Goal: Task Accomplishment & Management: Complete application form

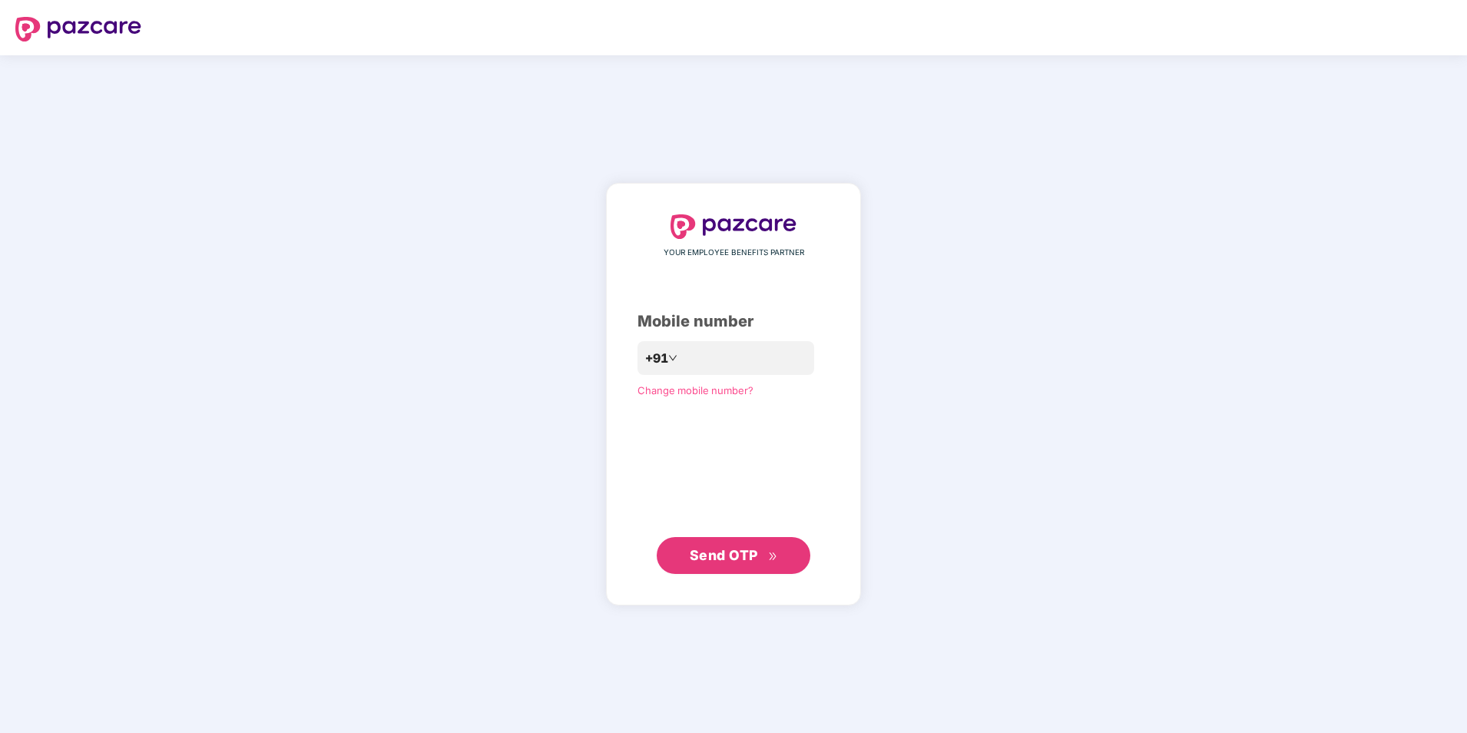
click at [722, 546] on span "Send OTP" at bounding box center [734, 556] width 88 height 22
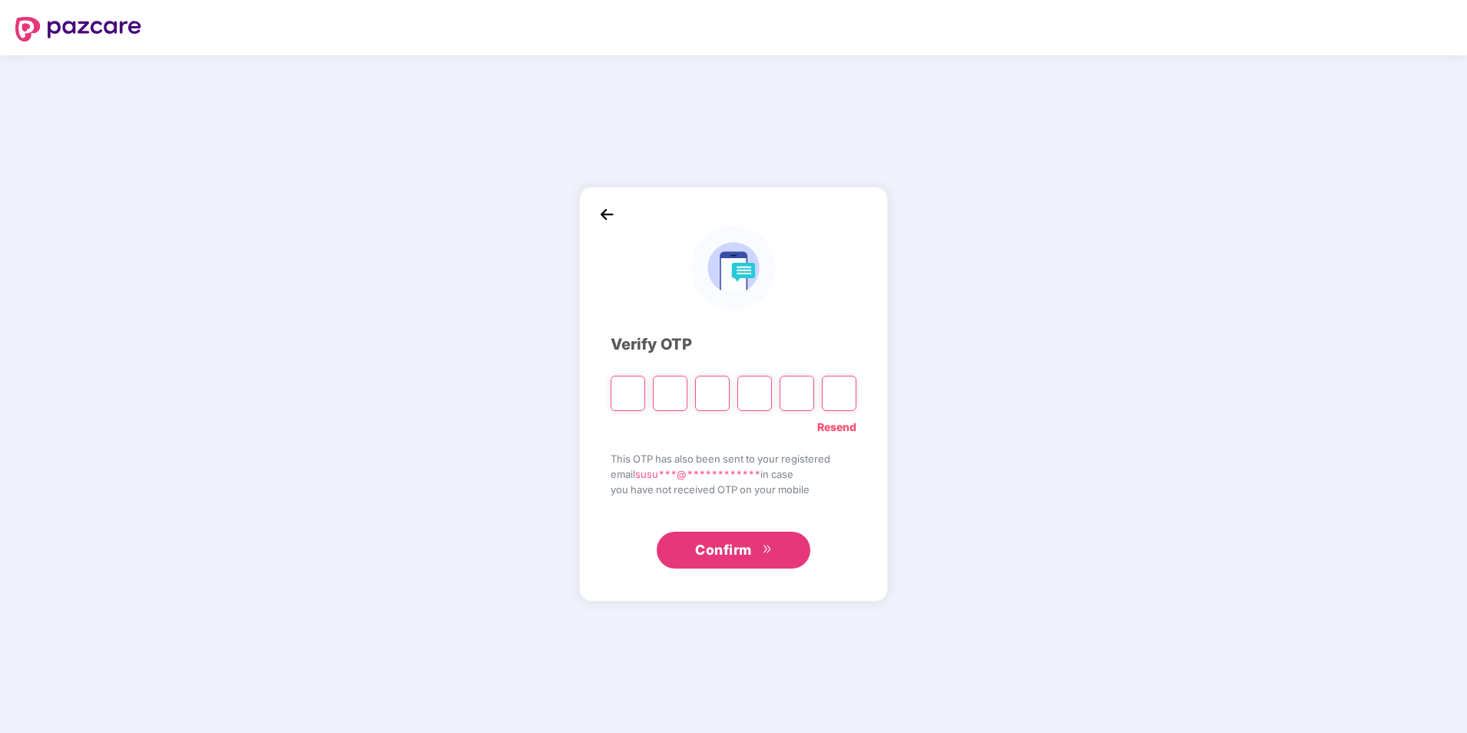
type input "*"
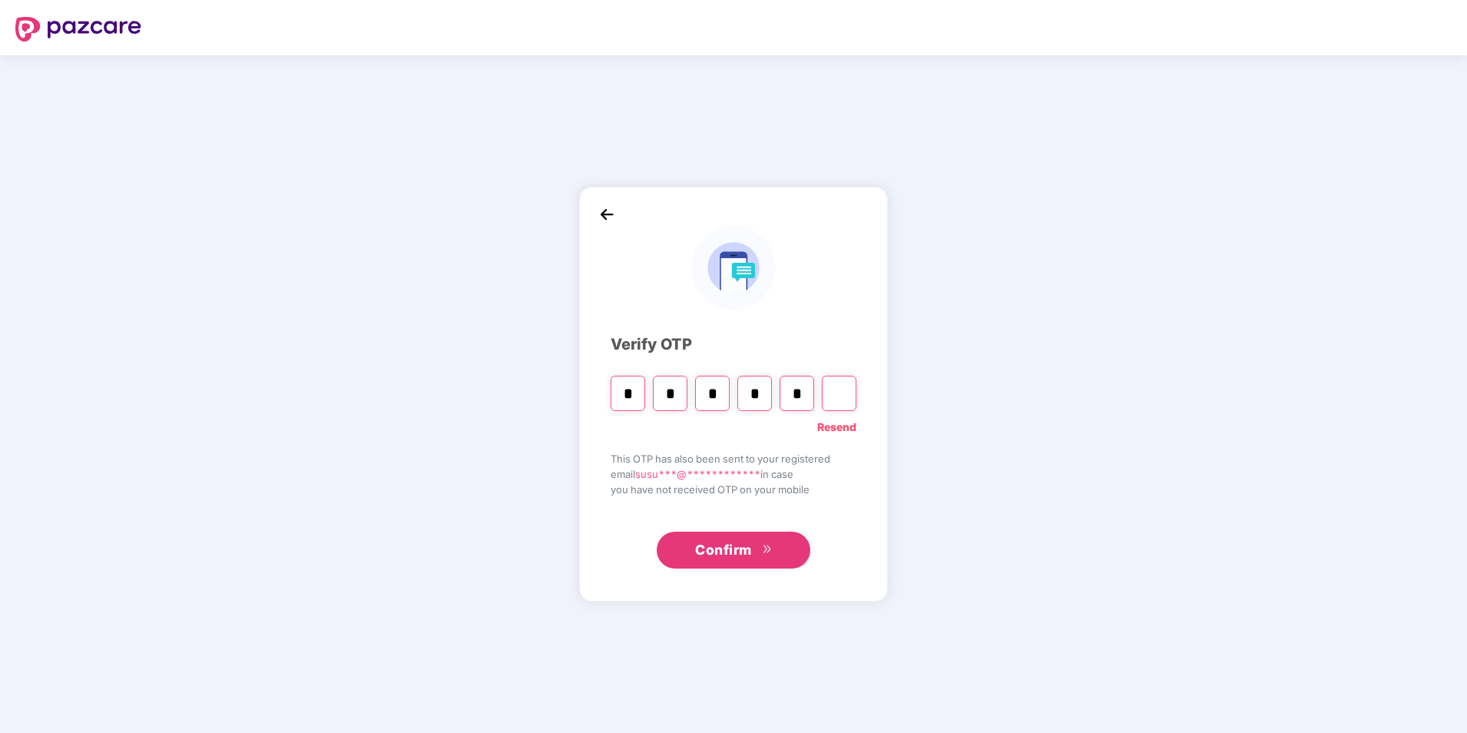
type input "*"
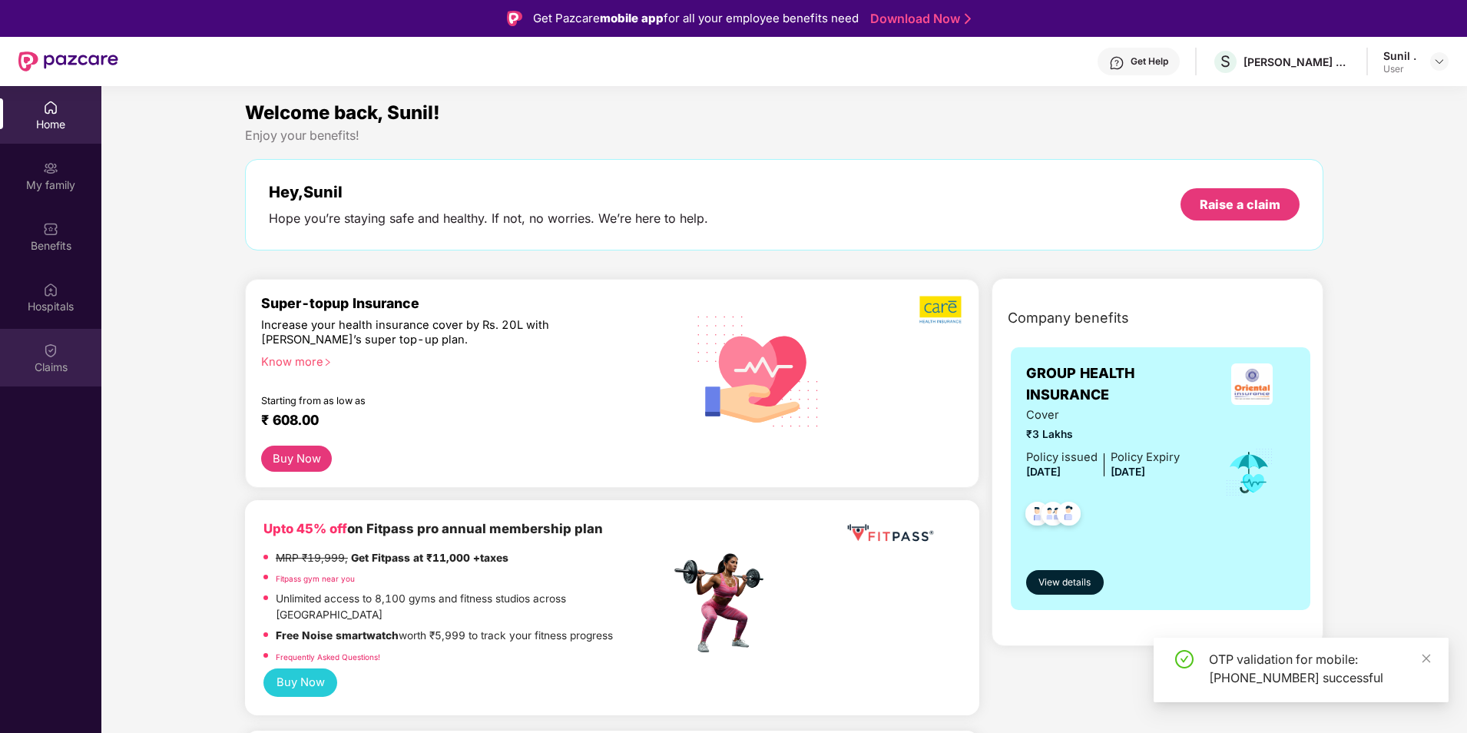
click at [56, 353] on img at bounding box center [50, 350] width 15 height 15
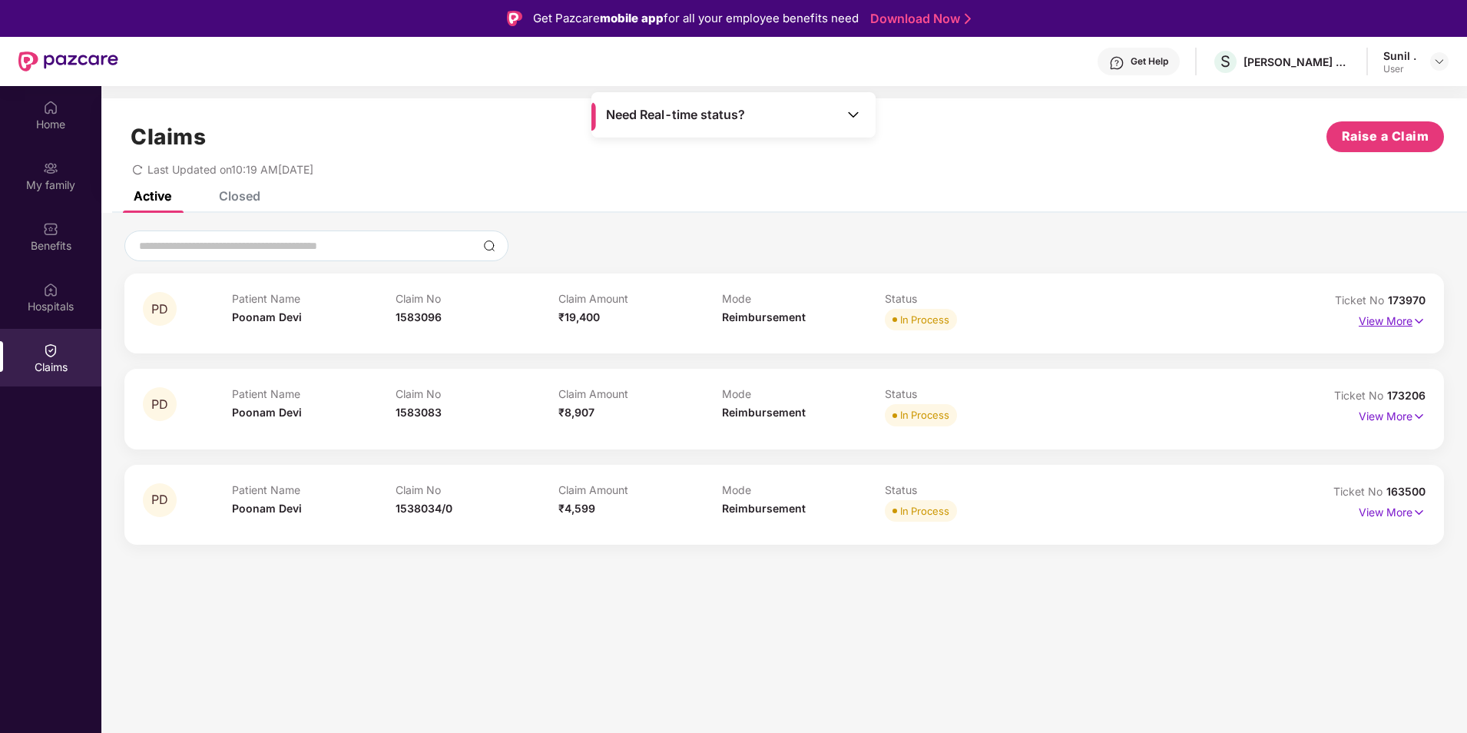
click at [1389, 327] on p "View More" at bounding box center [1392, 319] width 67 height 21
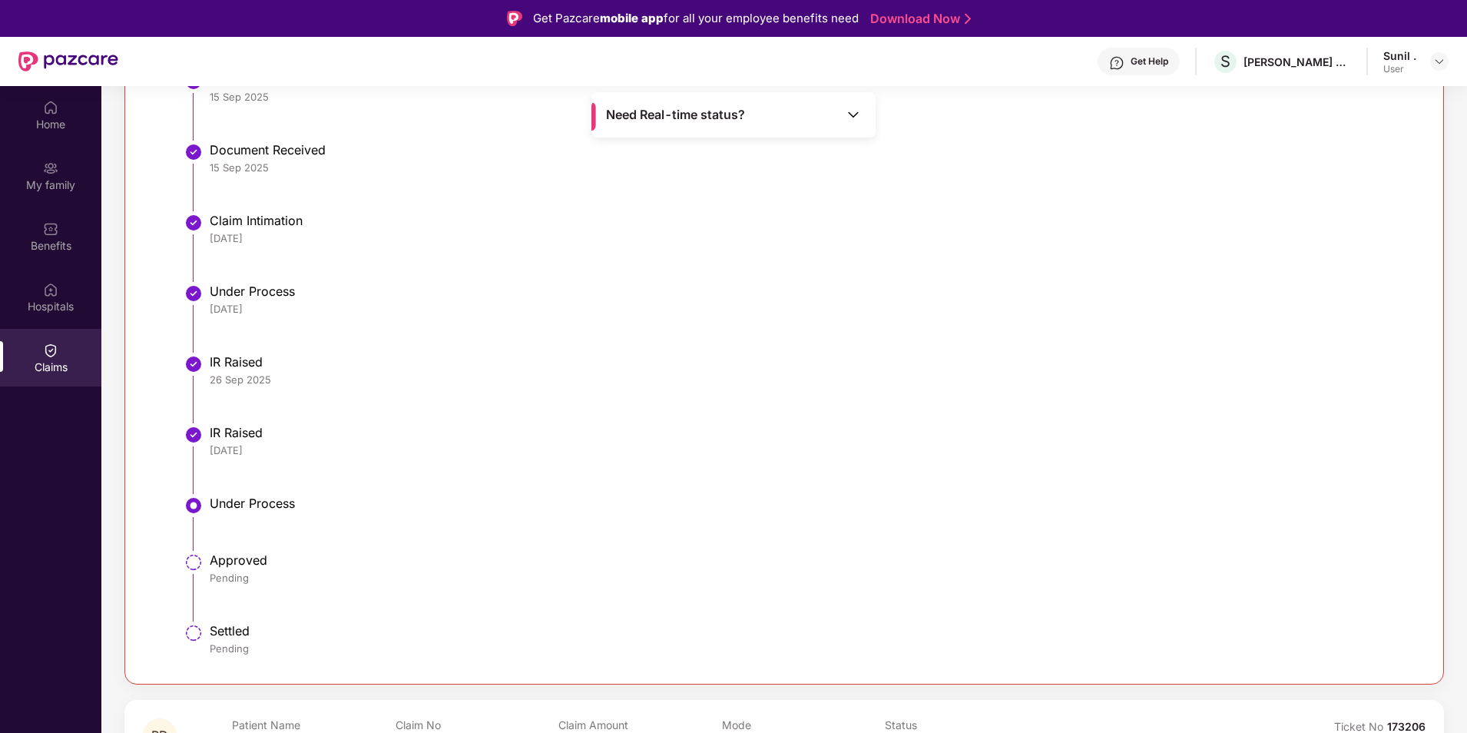
scroll to position [533, 0]
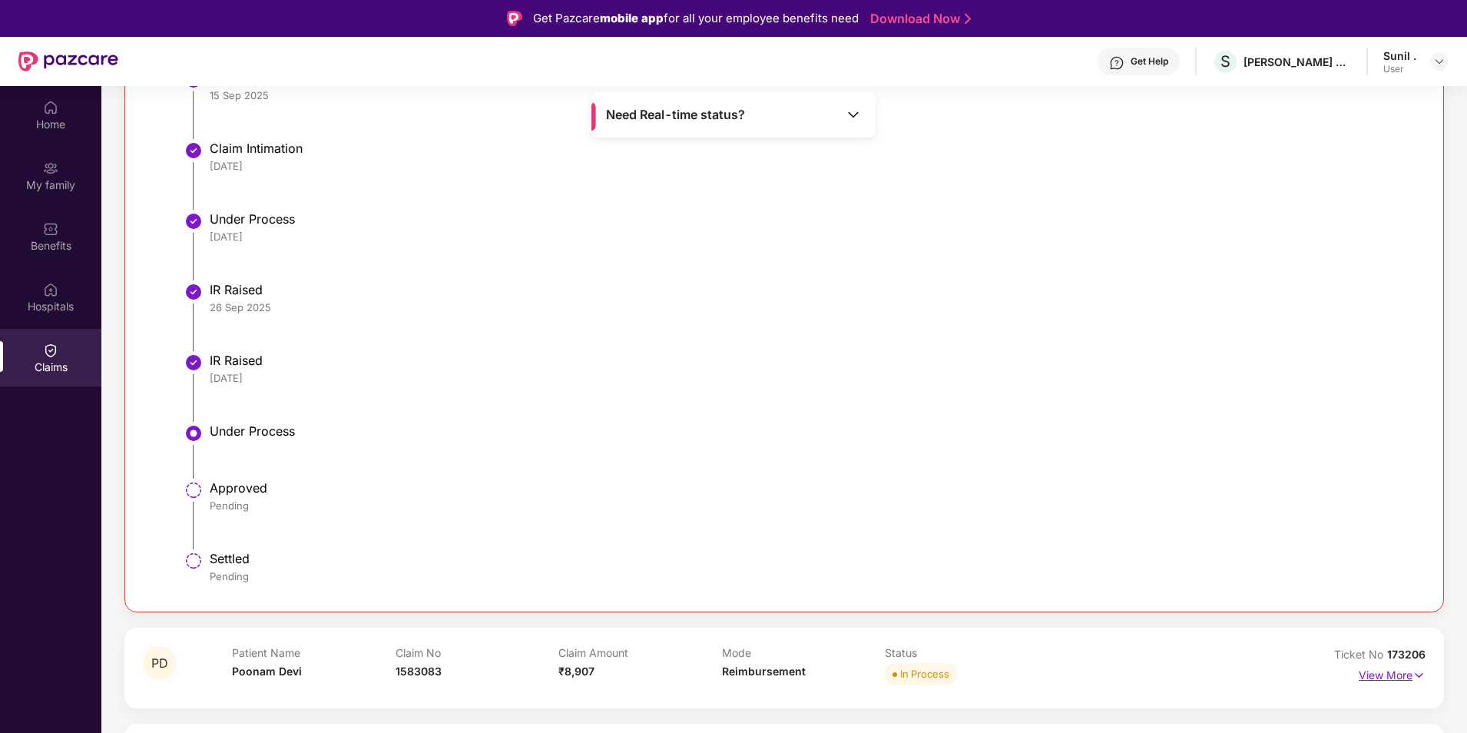
click at [1366, 679] on p "View More" at bounding box center [1392, 673] width 67 height 21
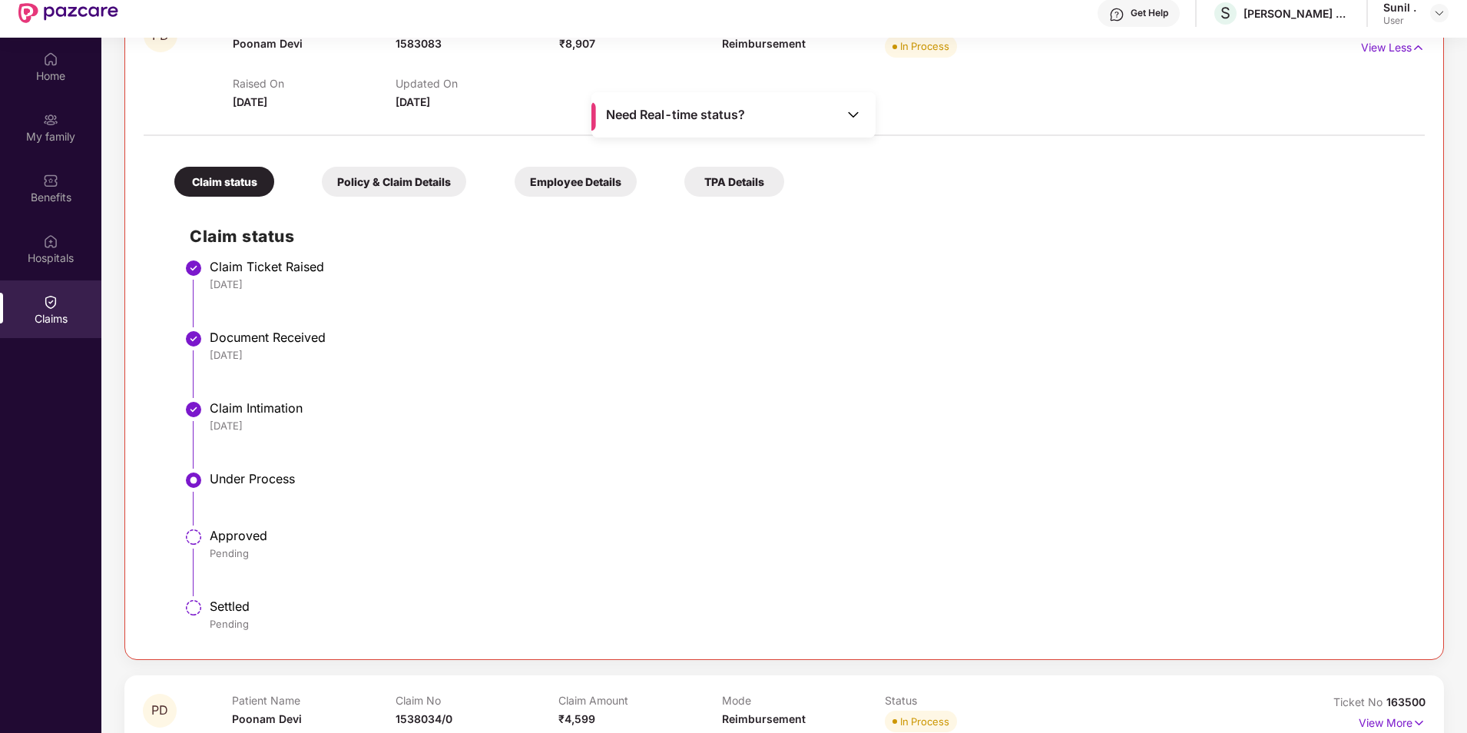
scroll to position [86, 0]
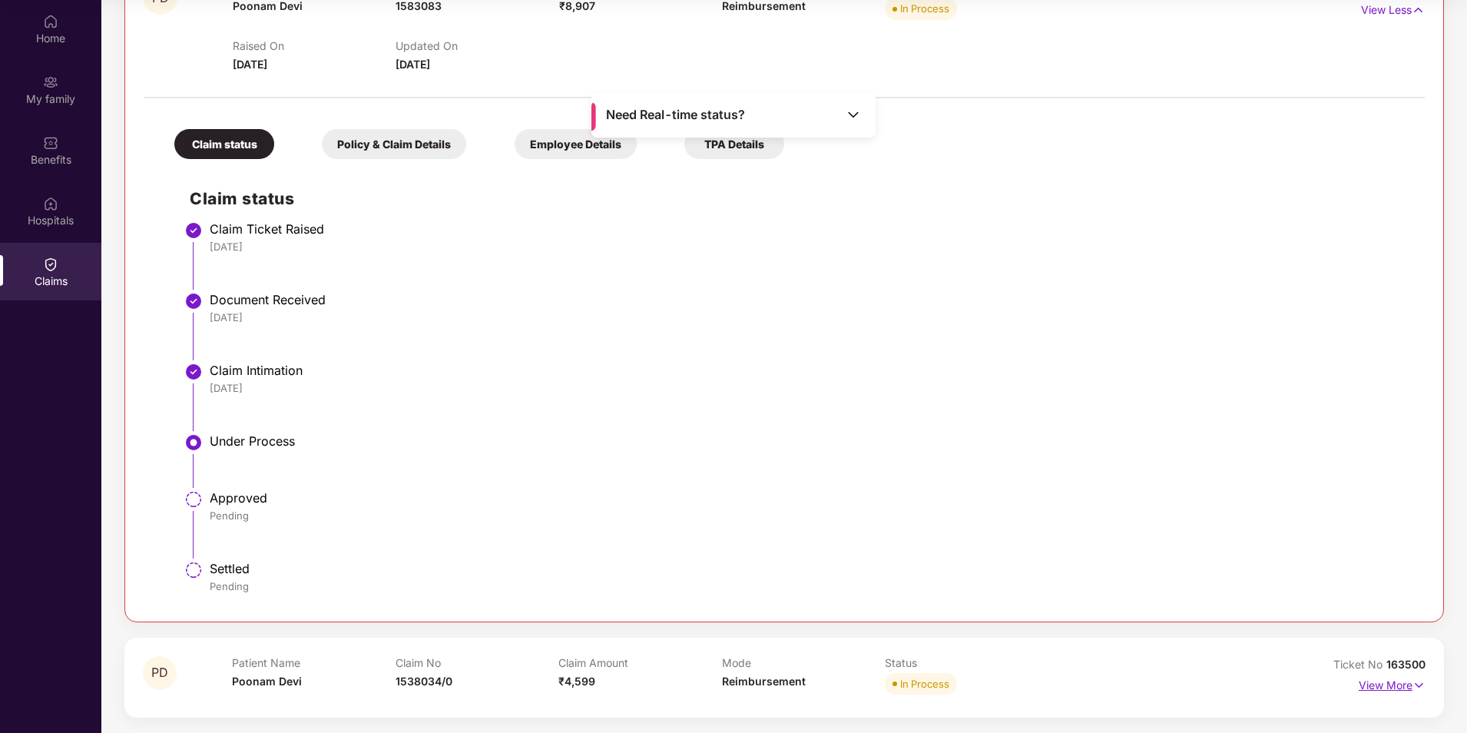
click at [1364, 690] on p "View More" at bounding box center [1392, 683] width 67 height 21
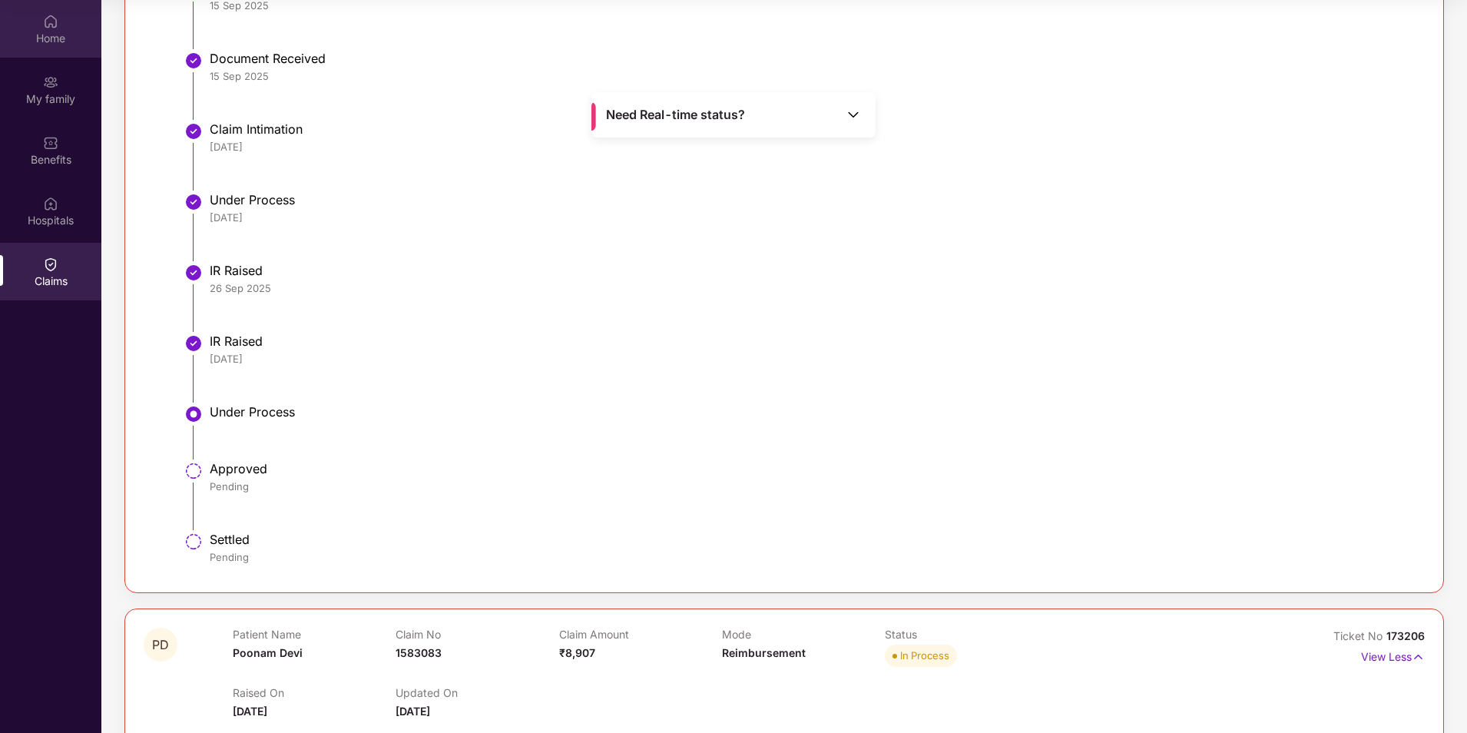
scroll to position [234, 0]
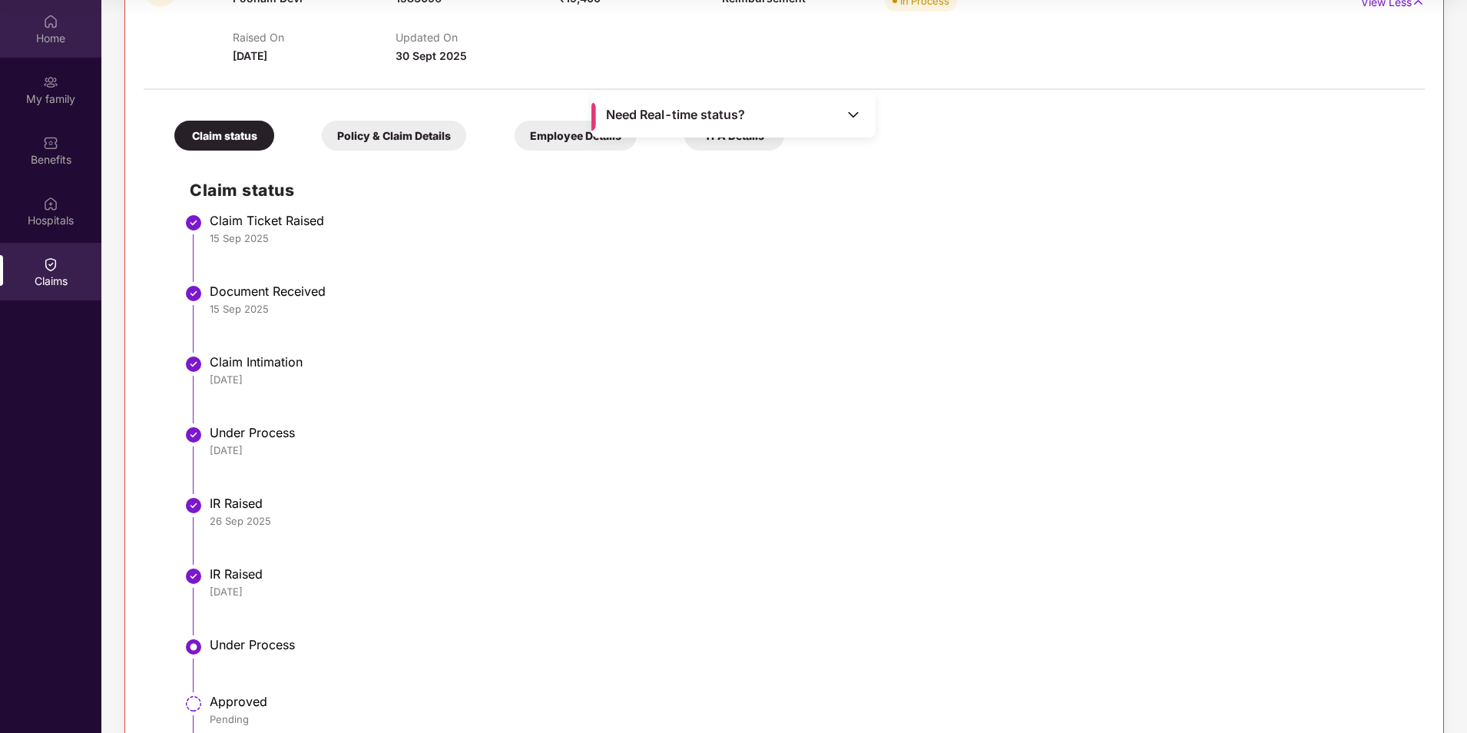
click at [50, 25] on img at bounding box center [50, 21] width 15 height 15
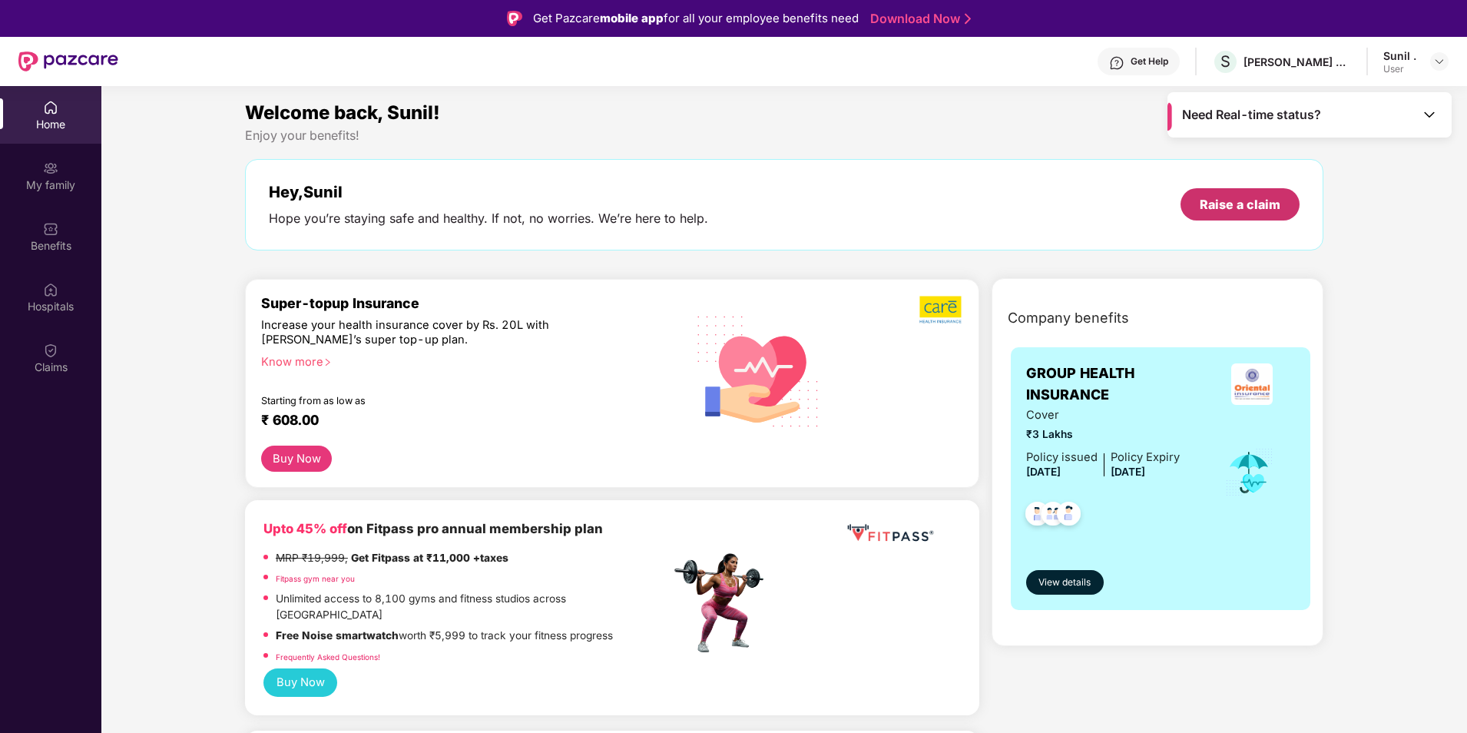
click at [1215, 202] on div "Raise a claim" at bounding box center [1240, 204] width 81 height 17
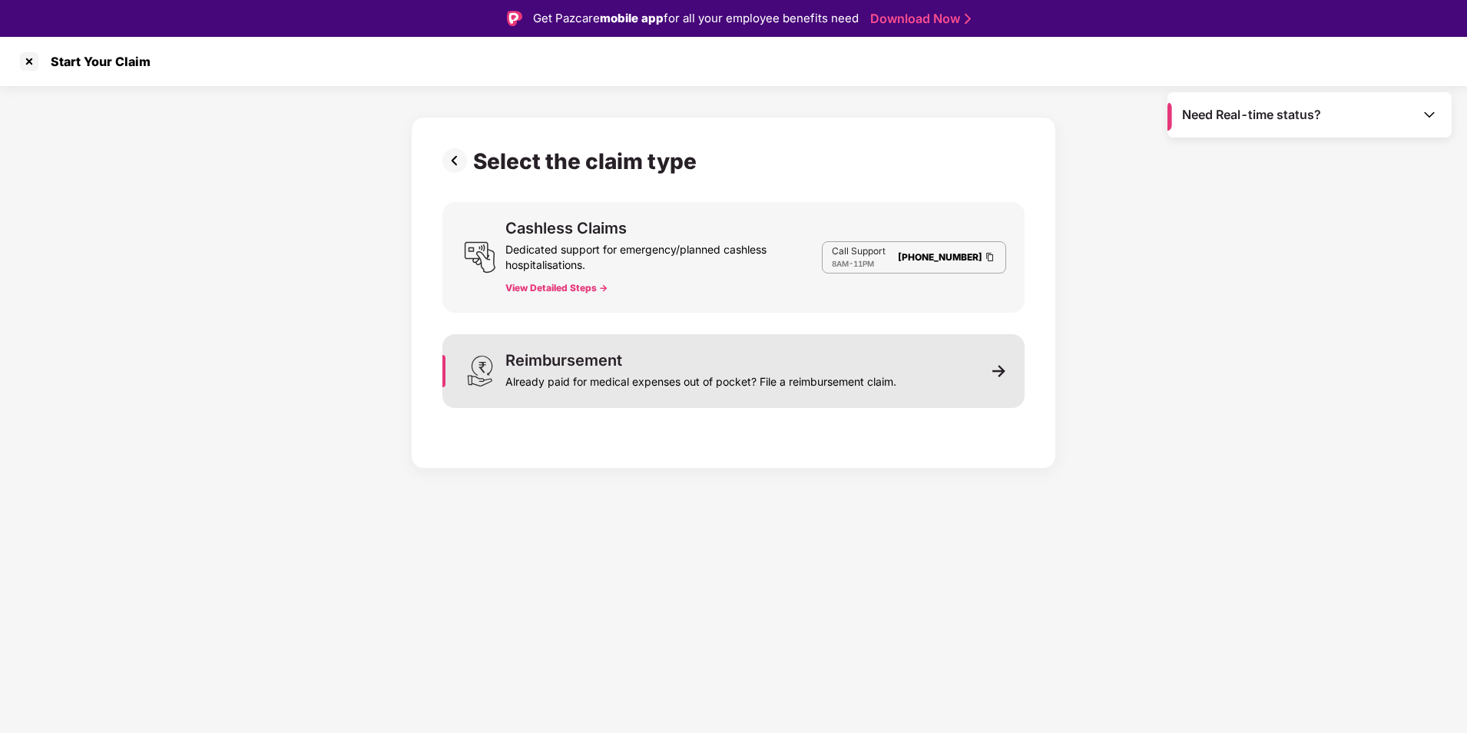
click at [571, 366] on div "Reimbursement" at bounding box center [564, 360] width 117 height 15
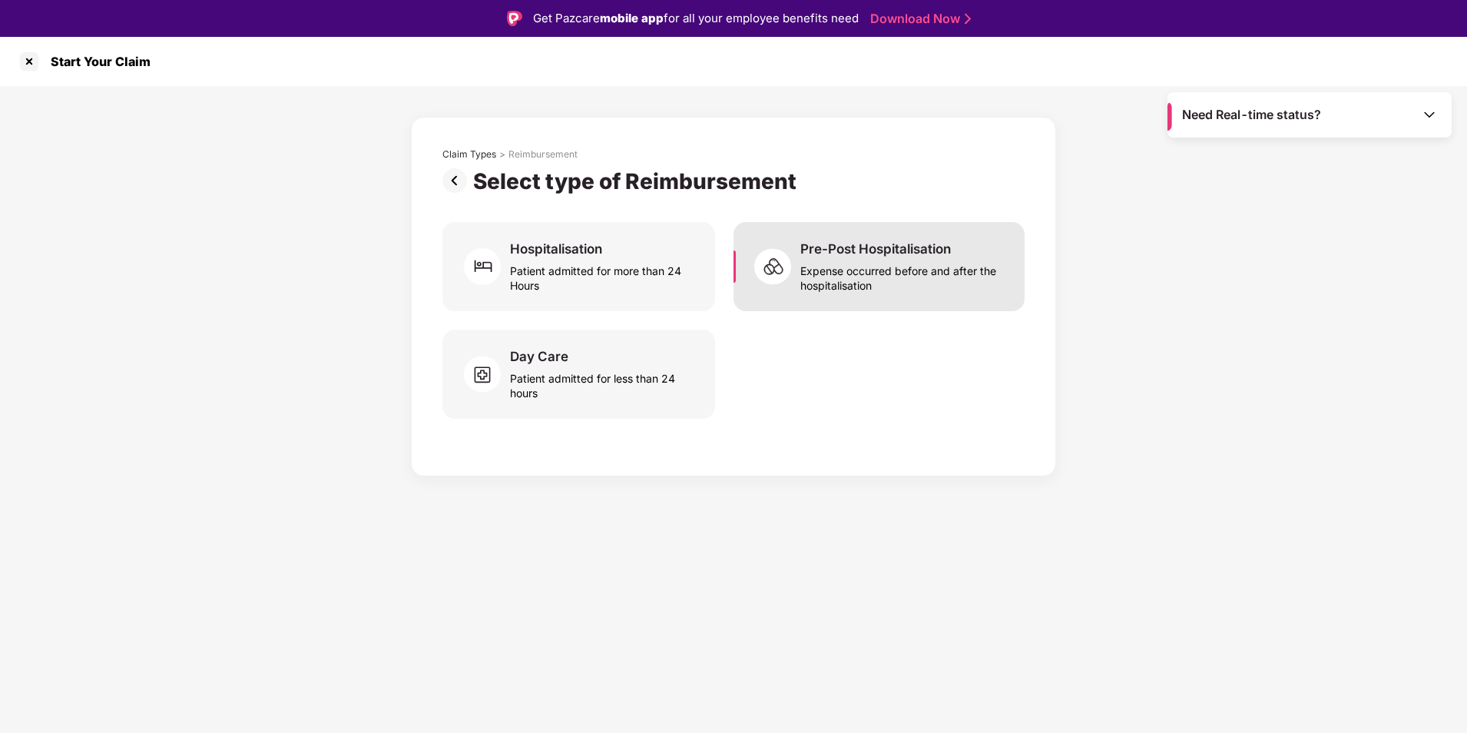
click at [880, 252] on div "Pre-Post Hospitalisation" at bounding box center [876, 248] width 151 height 17
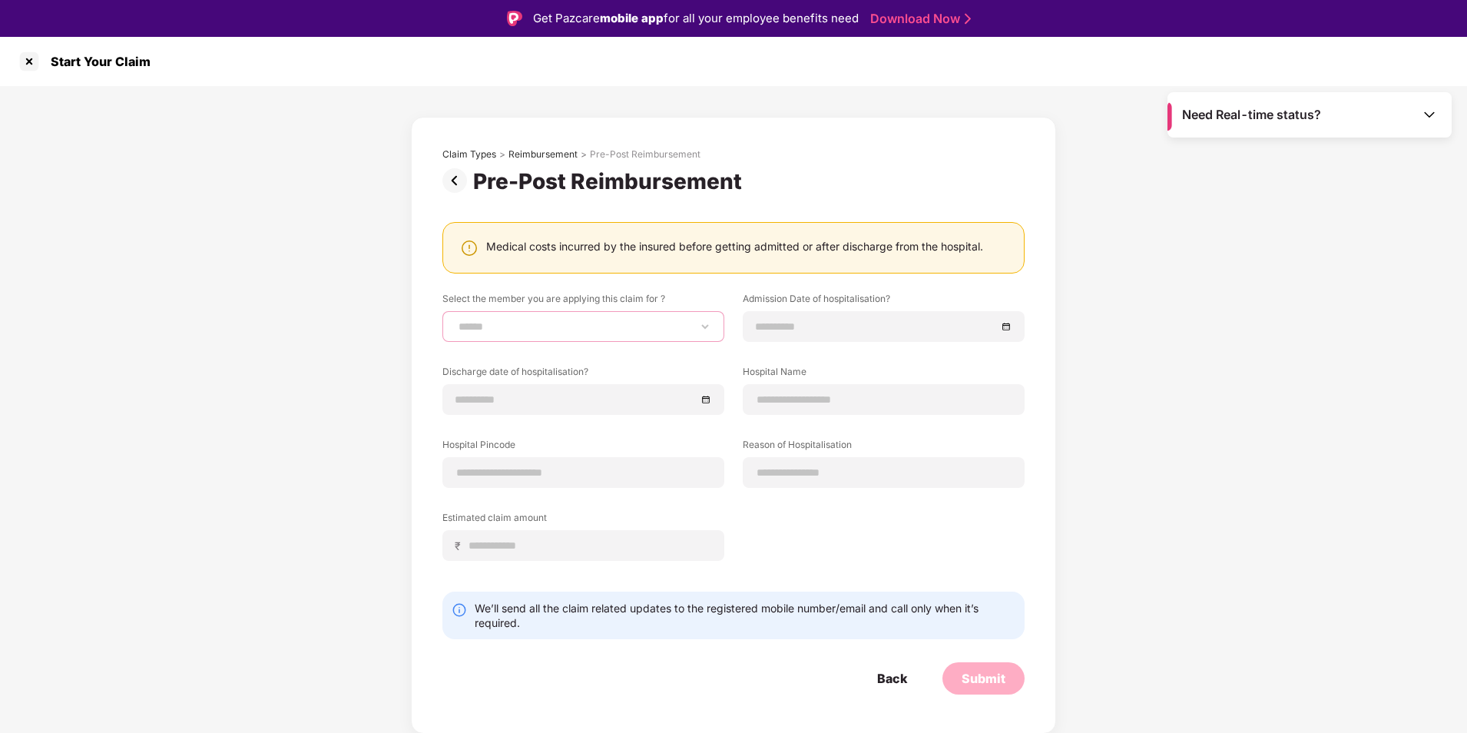
drag, startPoint x: 588, startPoint y: 320, endPoint x: 569, endPoint y: 332, distance: 21.7
click at [588, 320] on select "**********" at bounding box center [584, 326] width 256 height 12
select select "**********"
click at [456, 320] on select "**********" at bounding box center [584, 326] width 256 height 12
click at [865, 325] on input at bounding box center [876, 326] width 240 height 17
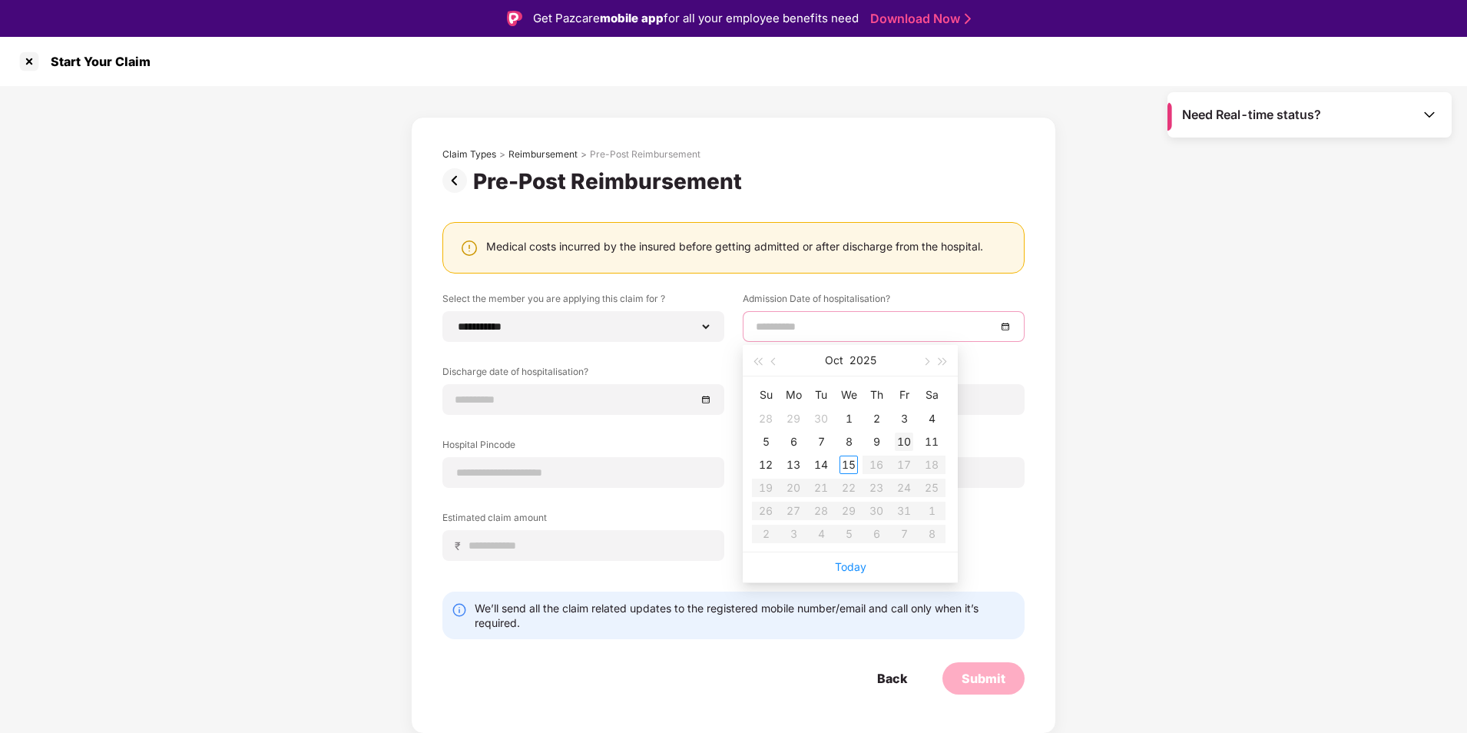
type input "**********"
click at [904, 443] on div "10" at bounding box center [904, 442] width 18 height 18
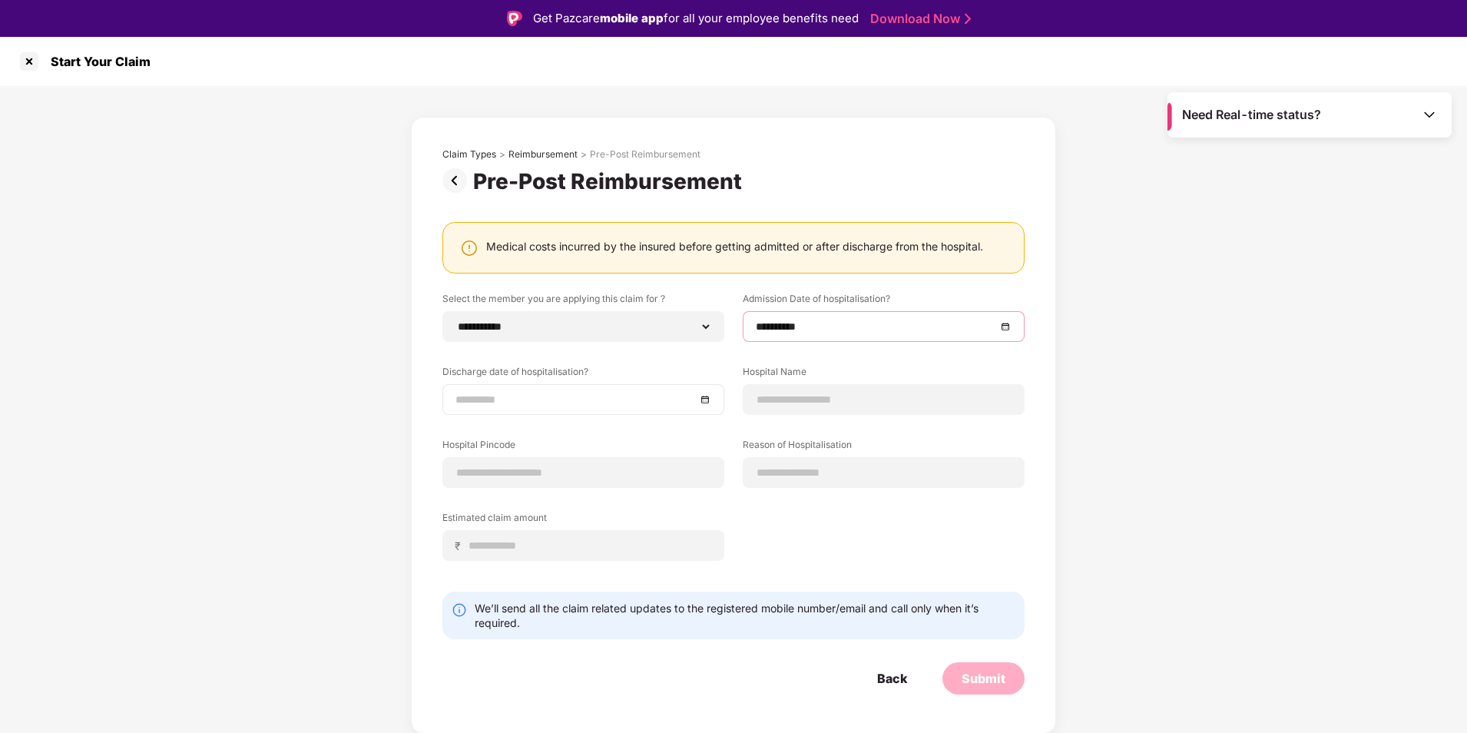
click at [572, 396] on input at bounding box center [576, 399] width 240 height 17
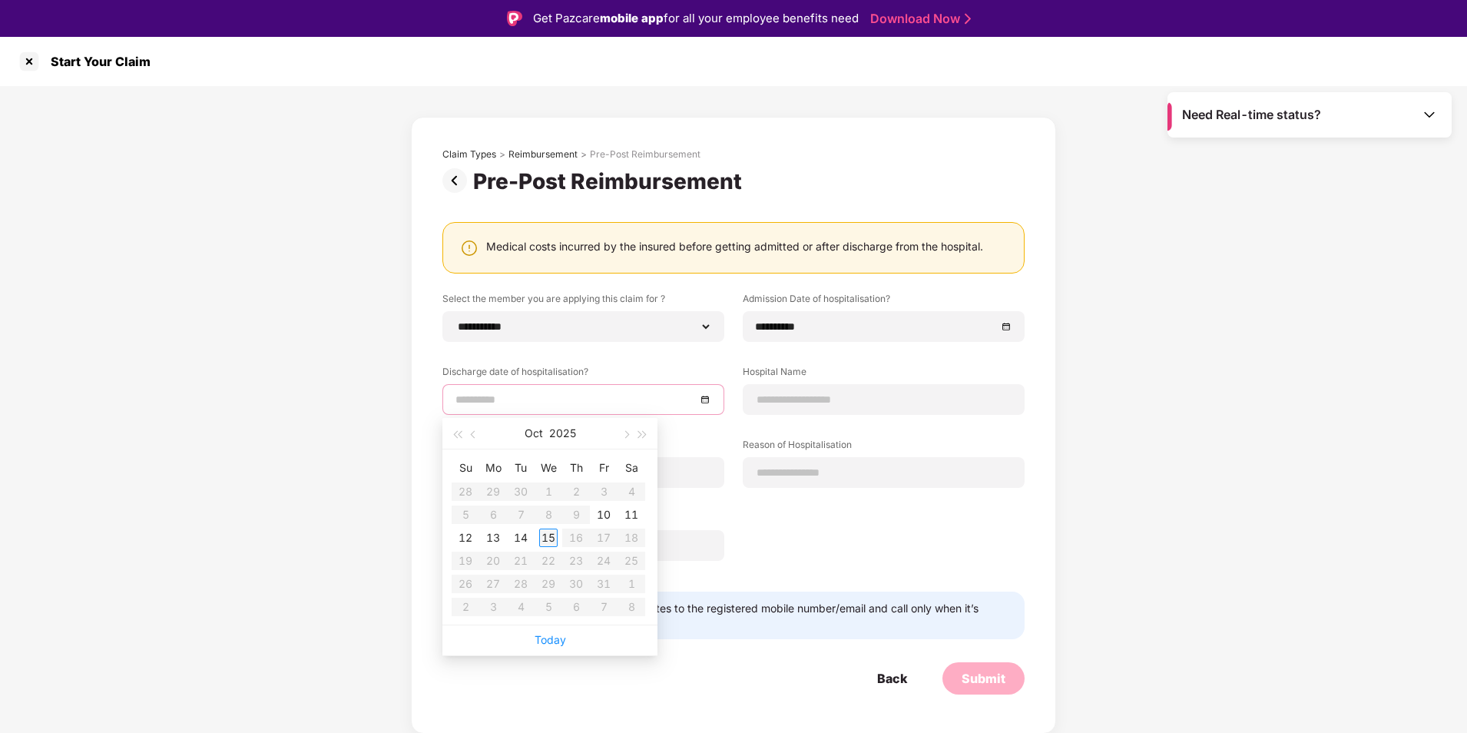
type input "**********"
click at [598, 517] on div "10" at bounding box center [604, 515] width 18 height 18
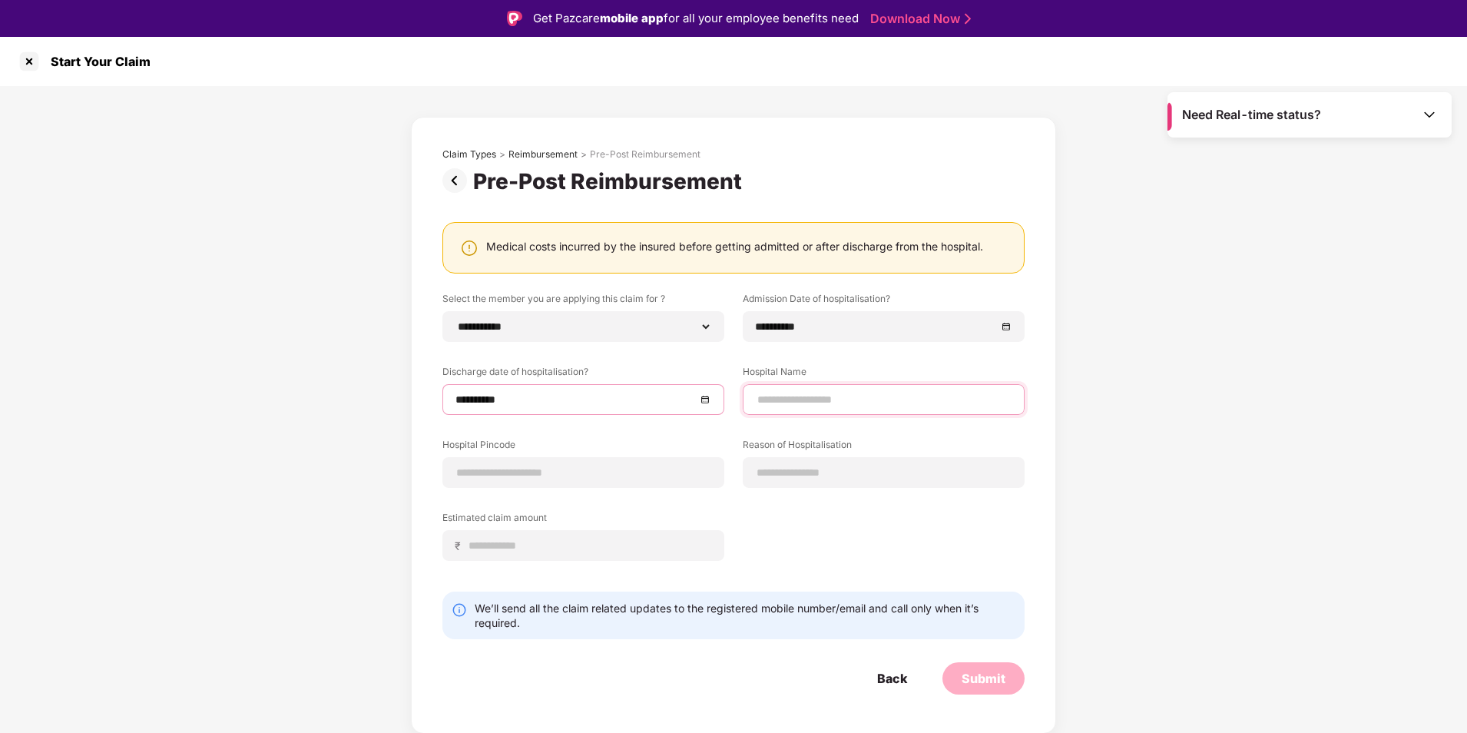
click at [834, 402] on input at bounding box center [884, 400] width 256 height 16
type input "***"
type input "******"
type input "***"
type input "*****"
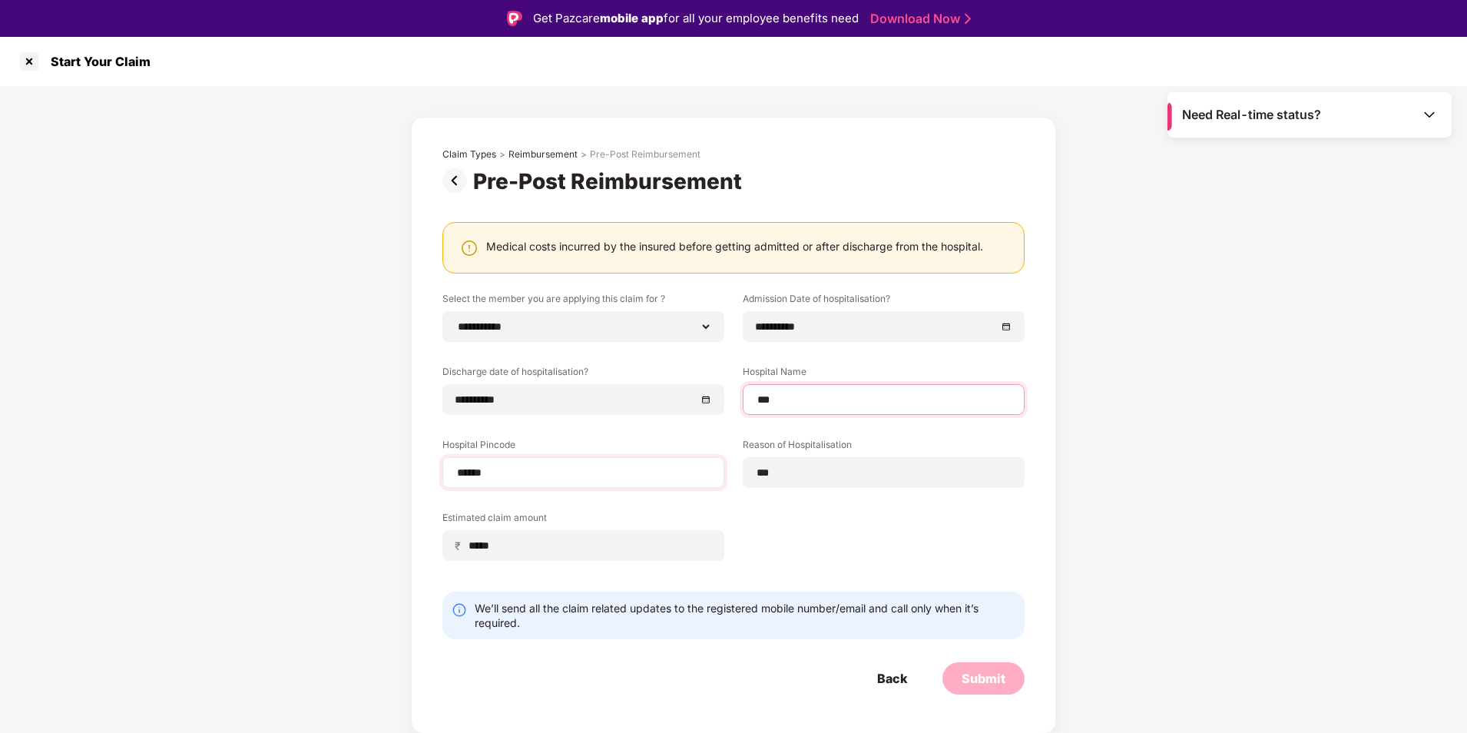
select select "**********"
select select "*****"
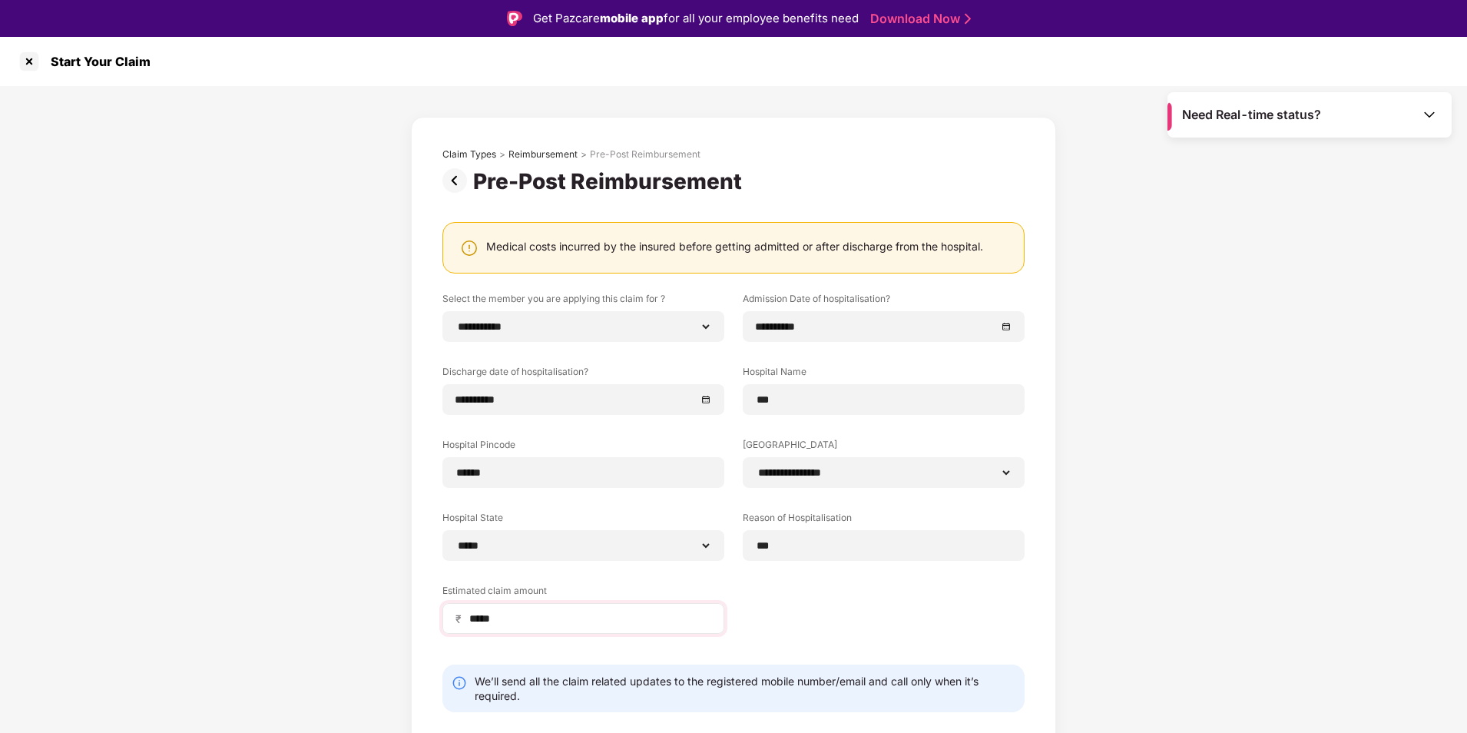
drag, startPoint x: 555, startPoint y: 627, endPoint x: 497, endPoint y: 615, distance: 59.5
click at [497, 615] on div "₹ *****" at bounding box center [584, 618] width 282 height 31
click at [506, 619] on input "*****" at bounding box center [590, 619] width 244 height 16
type input "*"
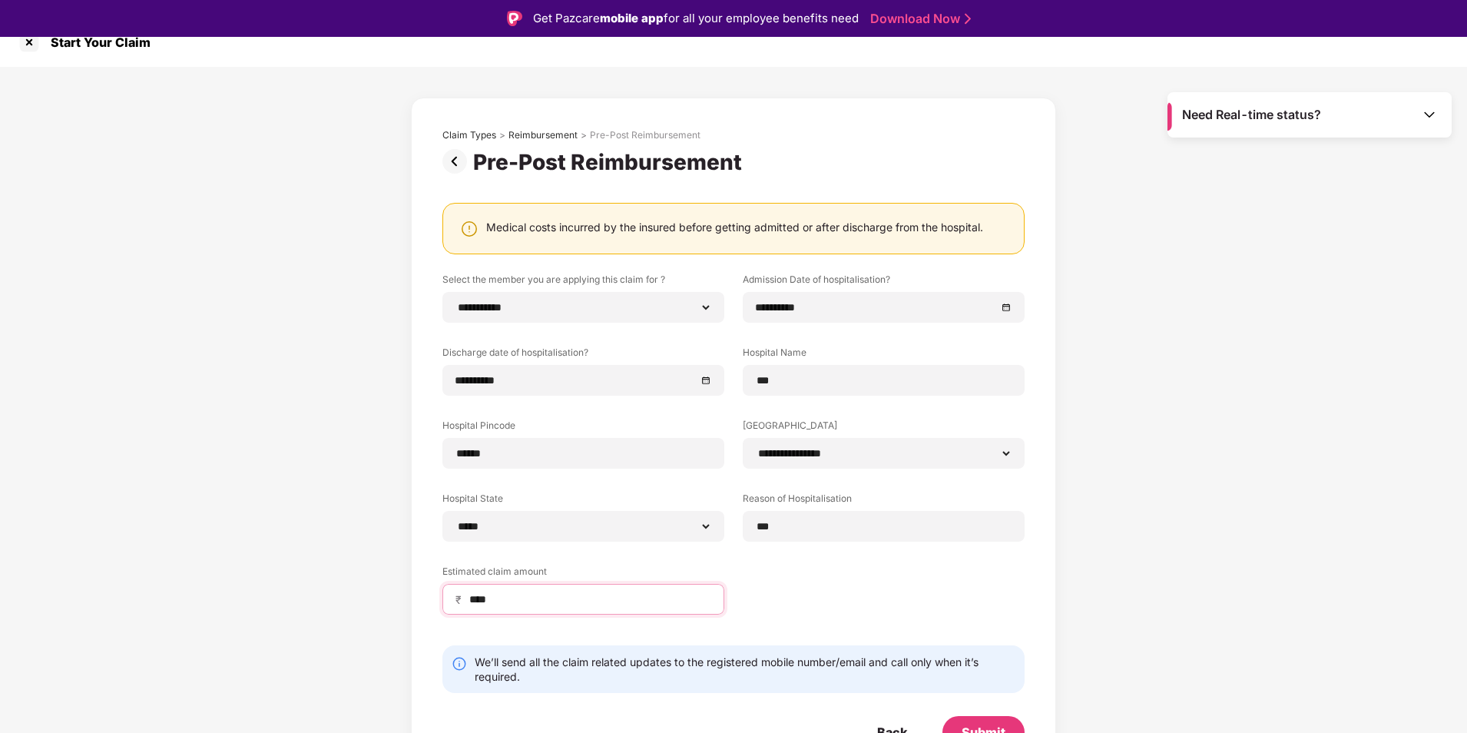
scroll to position [37, 0]
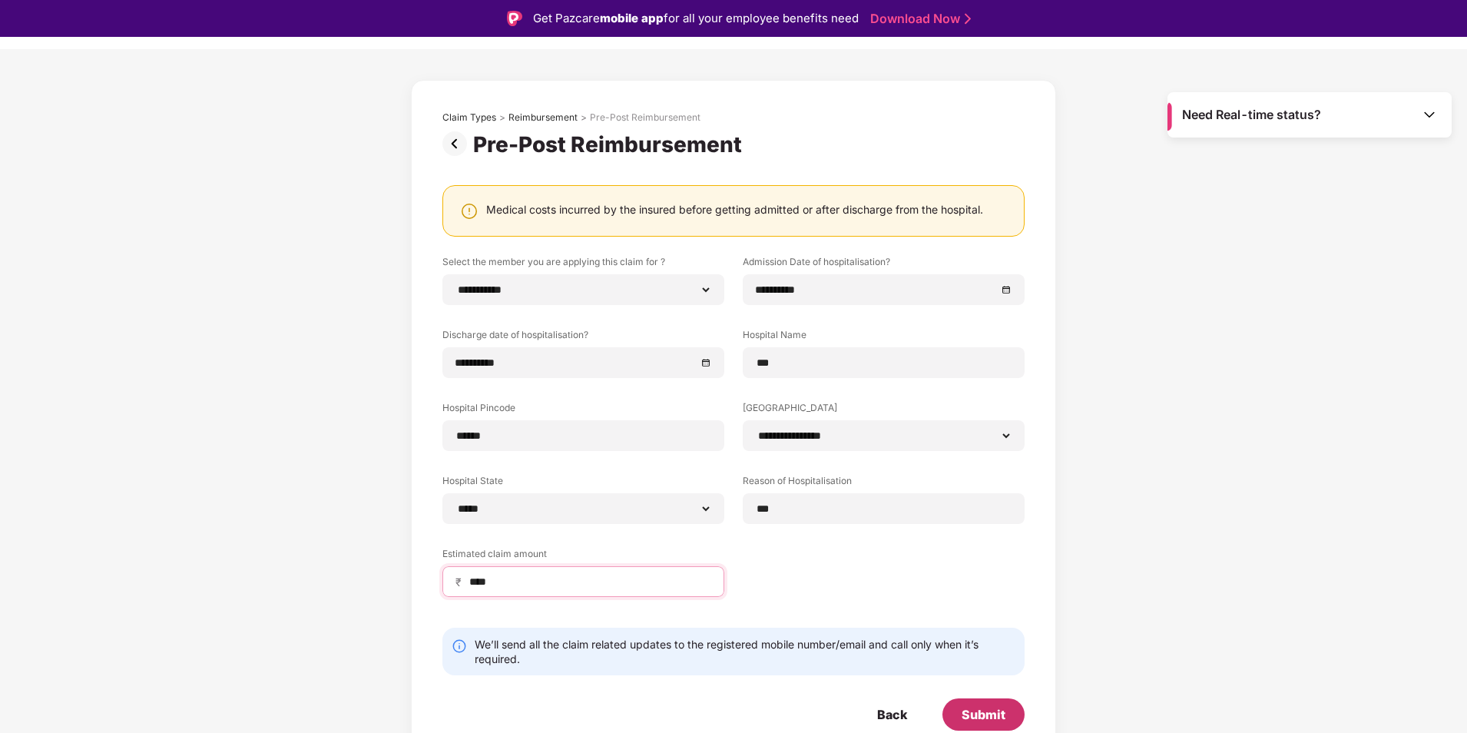
type input "****"
click at [987, 721] on div "Submit" at bounding box center [984, 714] width 44 height 17
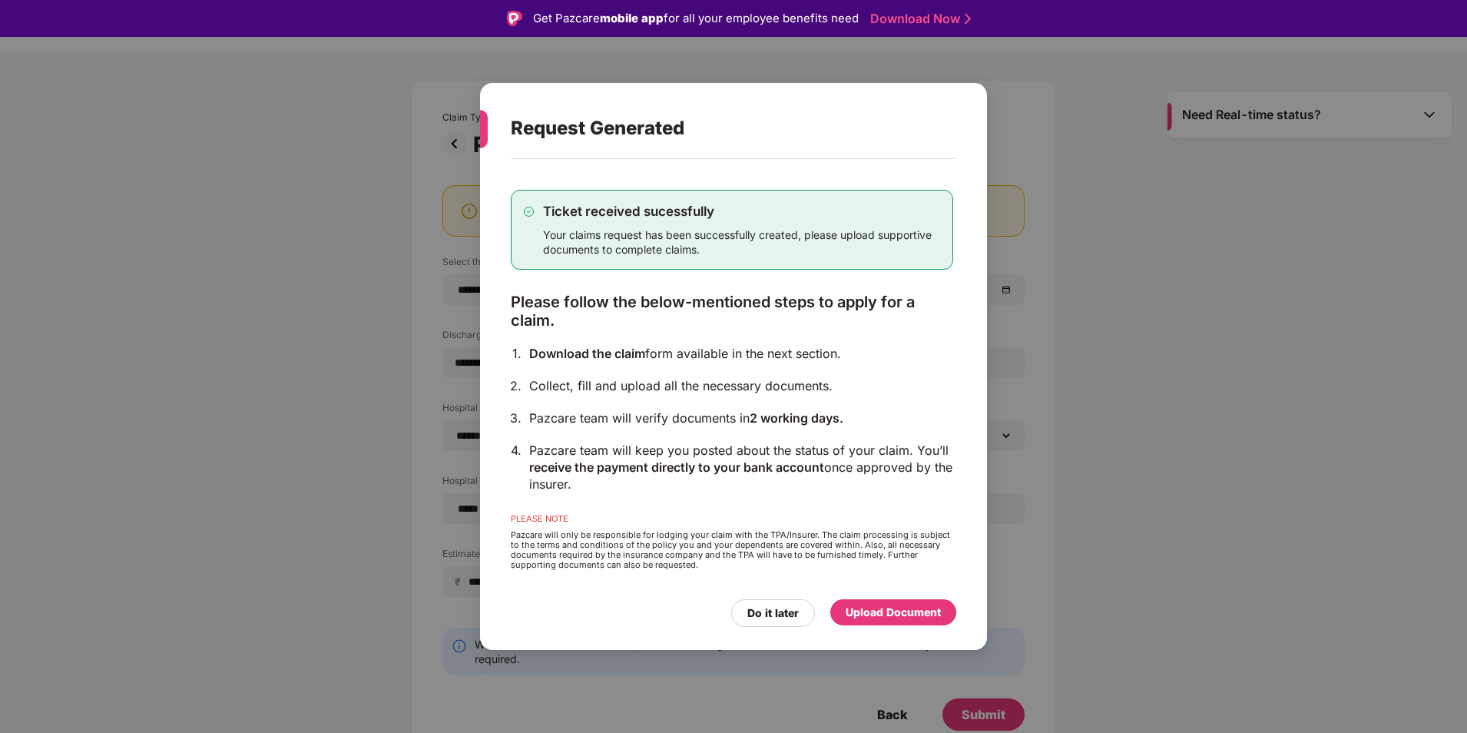
click at [886, 615] on div "Upload Document" at bounding box center [893, 612] width 95 height 17
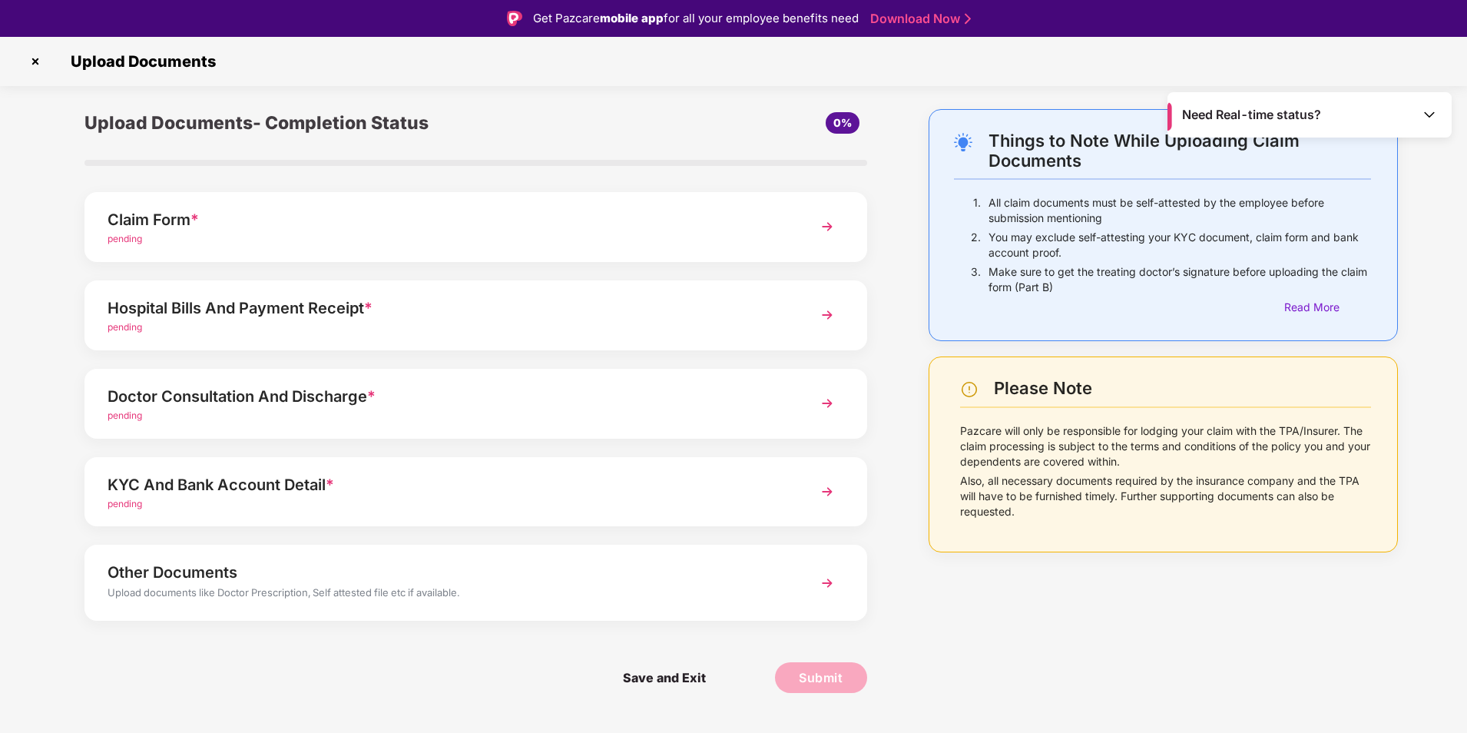
click at [270, 235] on div "pending" at bounding box center [445, 239] width 675 height 15
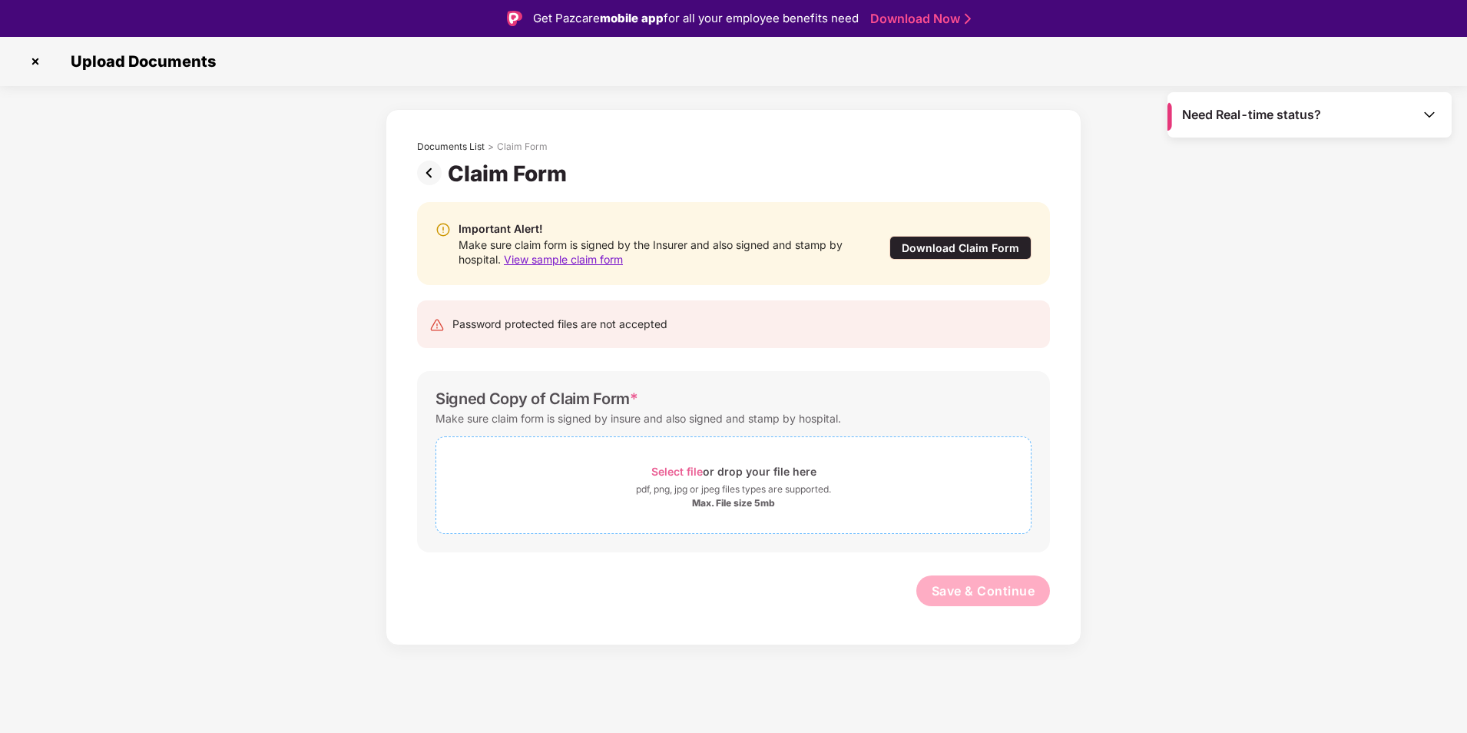
click at [684, 481] on div "Select file or drop your file here" at bounding box center [734, 471] width 165 height 21
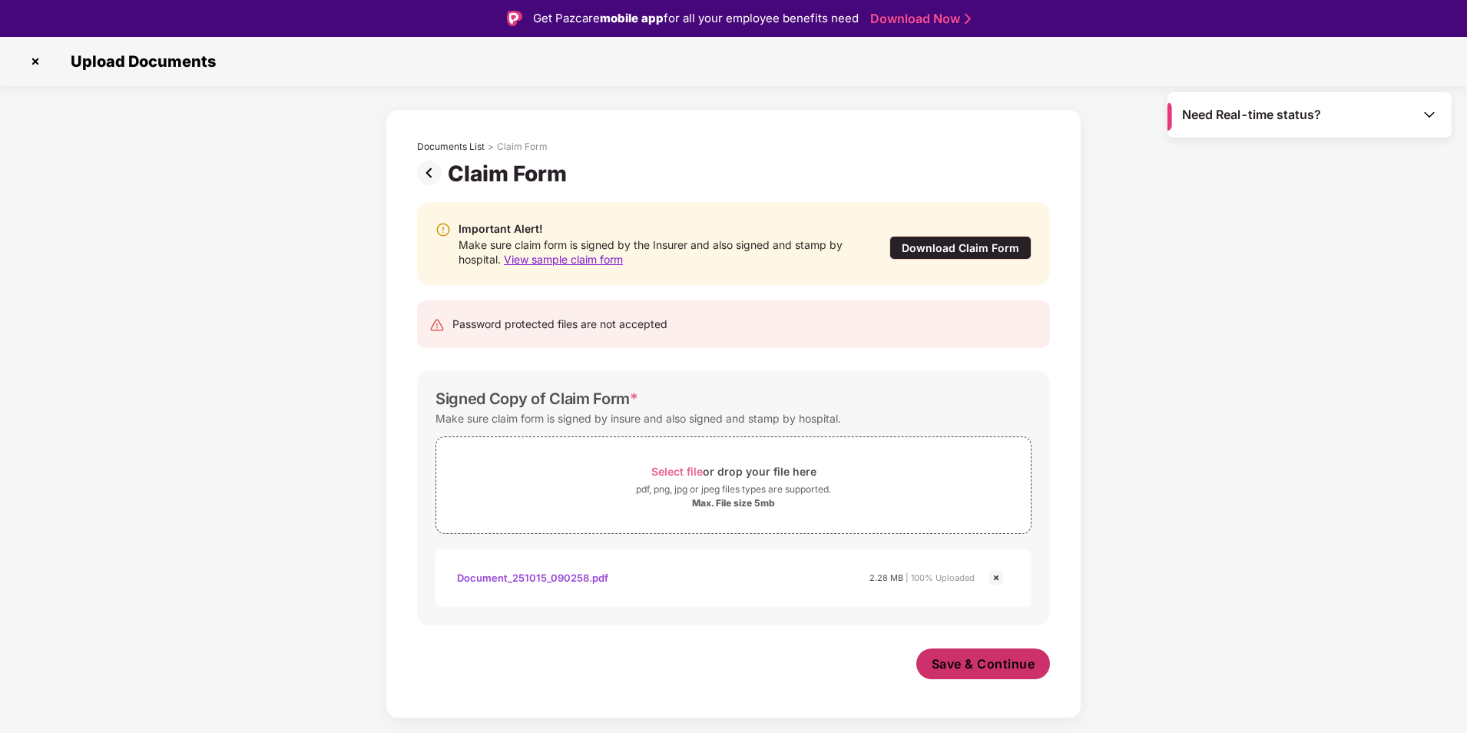
click at [981, 667] on span "Save & Continue" at bounding box center [984, 663] width 104 height 17
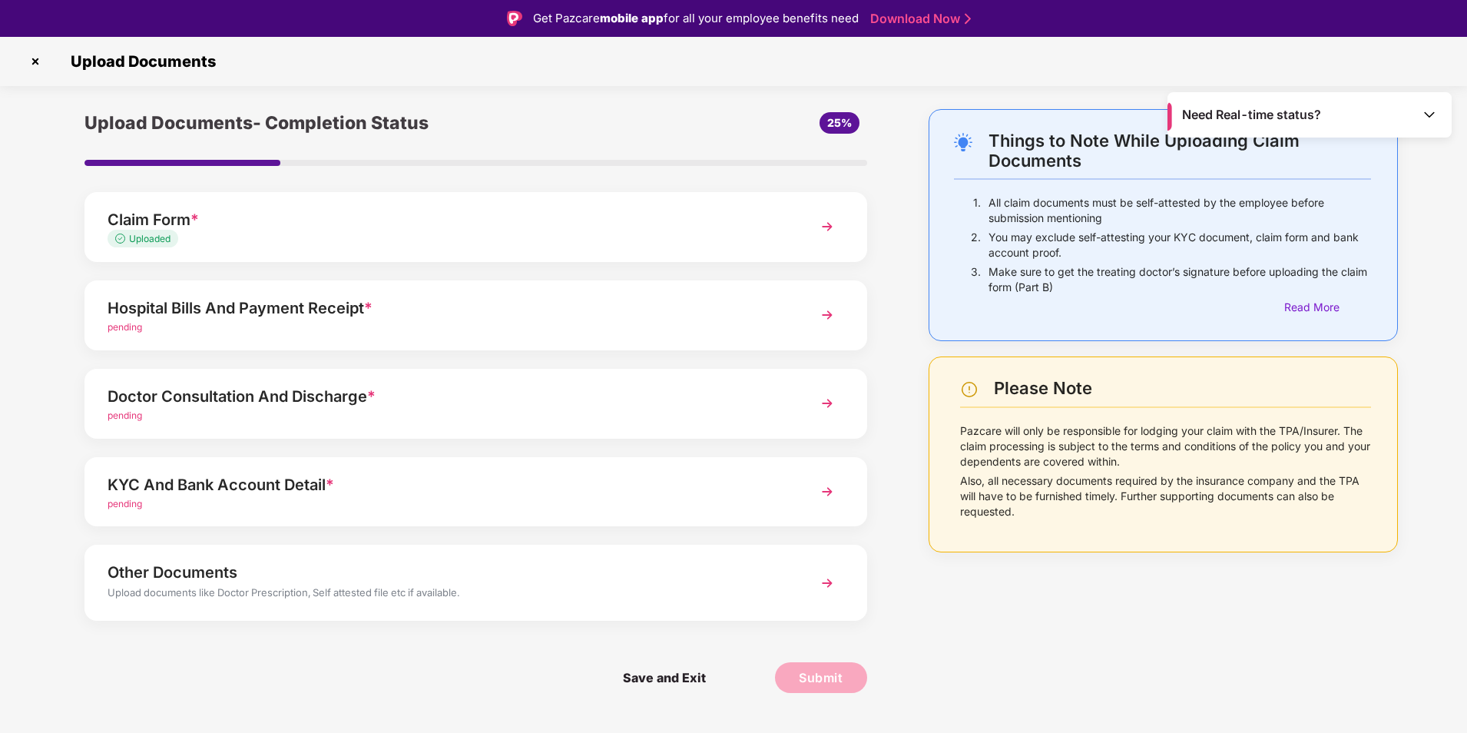
click at [133, 330] on span "pending" at bounding box center [125, 327] width 35 height 12
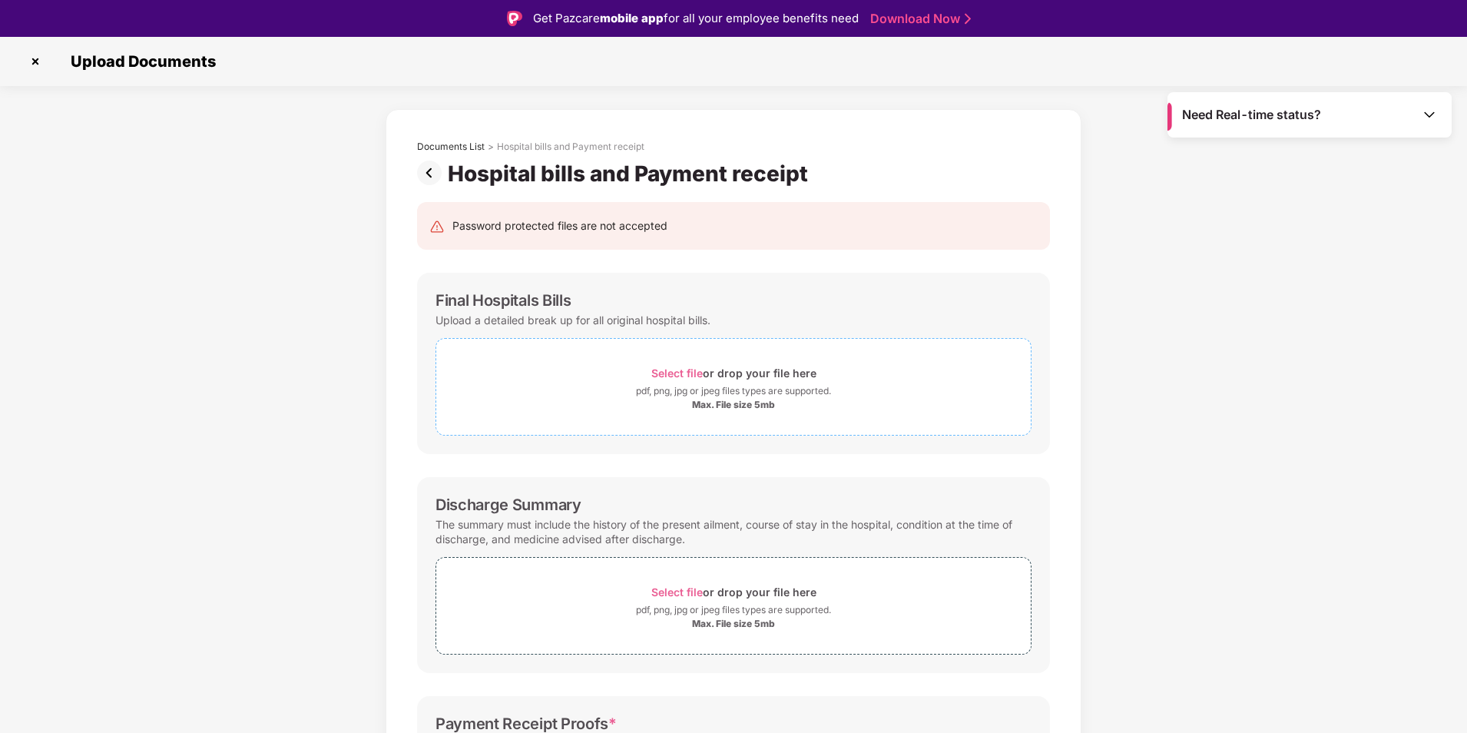
click at [663, 376] on span "Select file" at bounding box center [677, 372] width 51 height 13
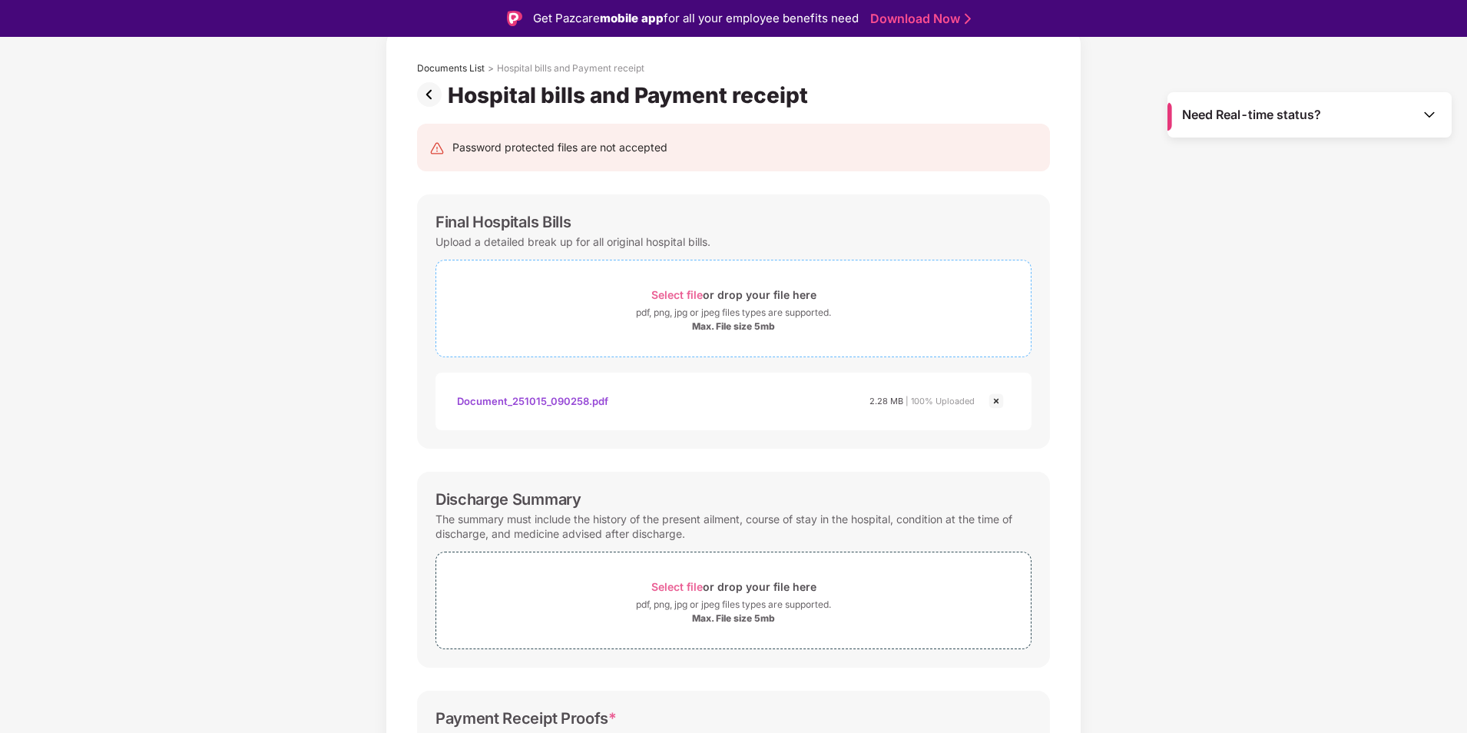
scroll to position [230, 0]
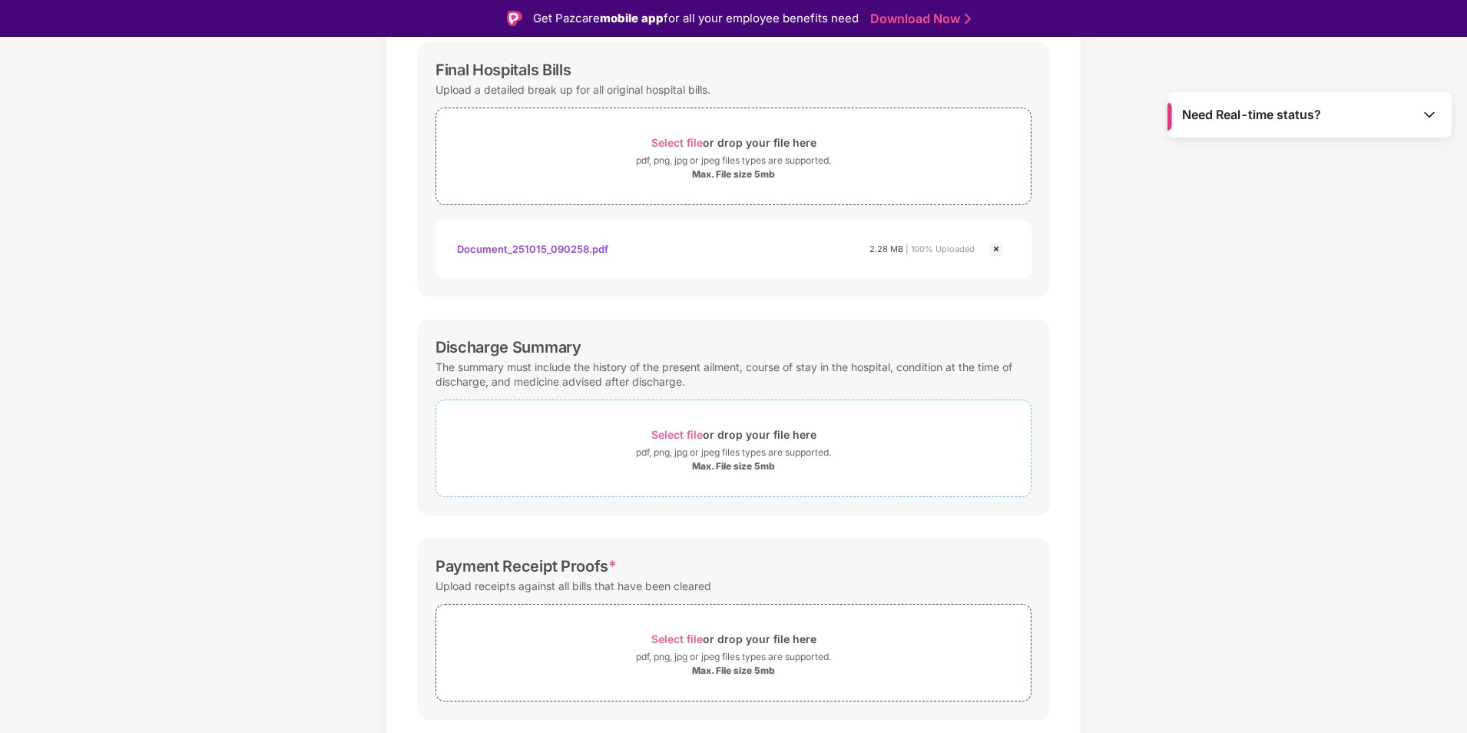
click at [671, 429] on span "Select file" at bounding box center [677, 434] width 51 height 13
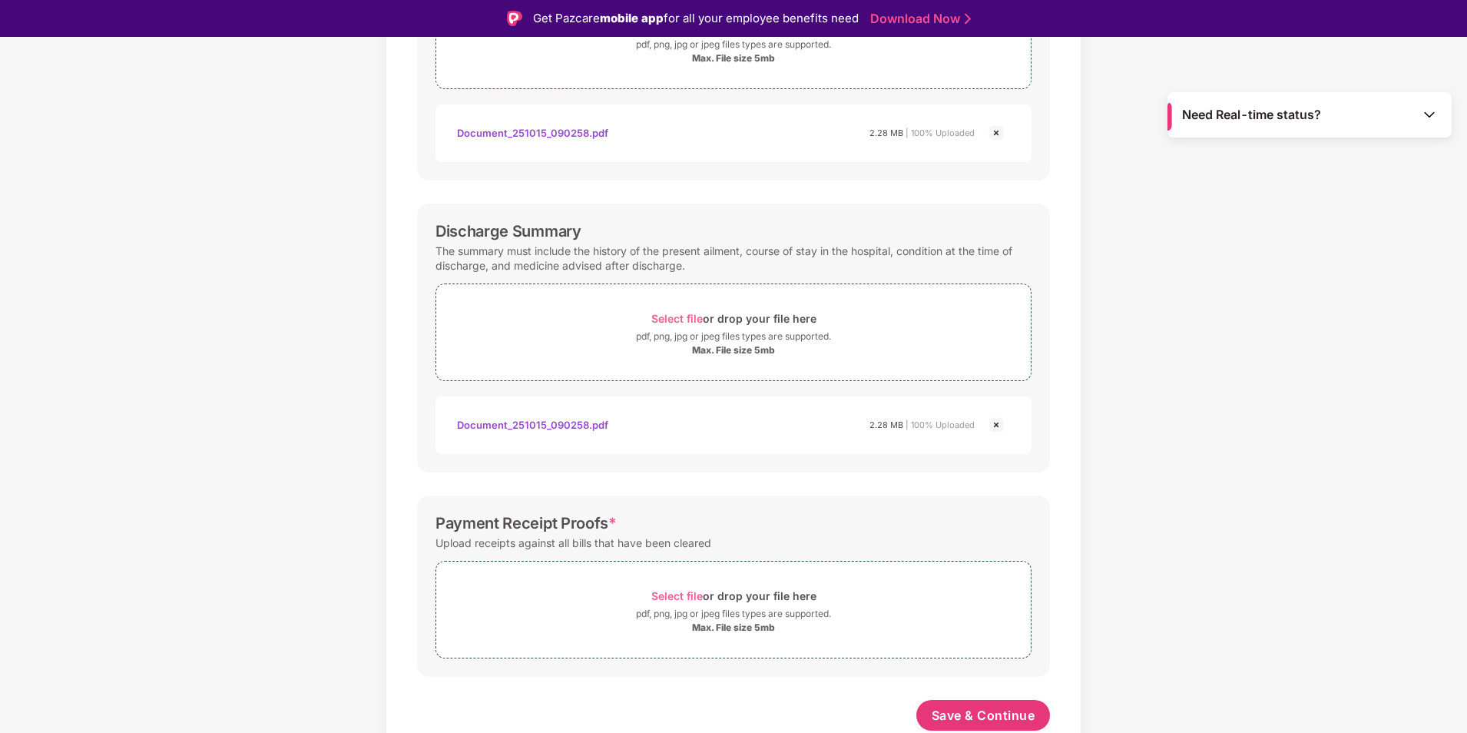
scroll to position [346, 0]
click at [663, 592] on span "Select file" at bounding box center [677, 595] width 51 height 13
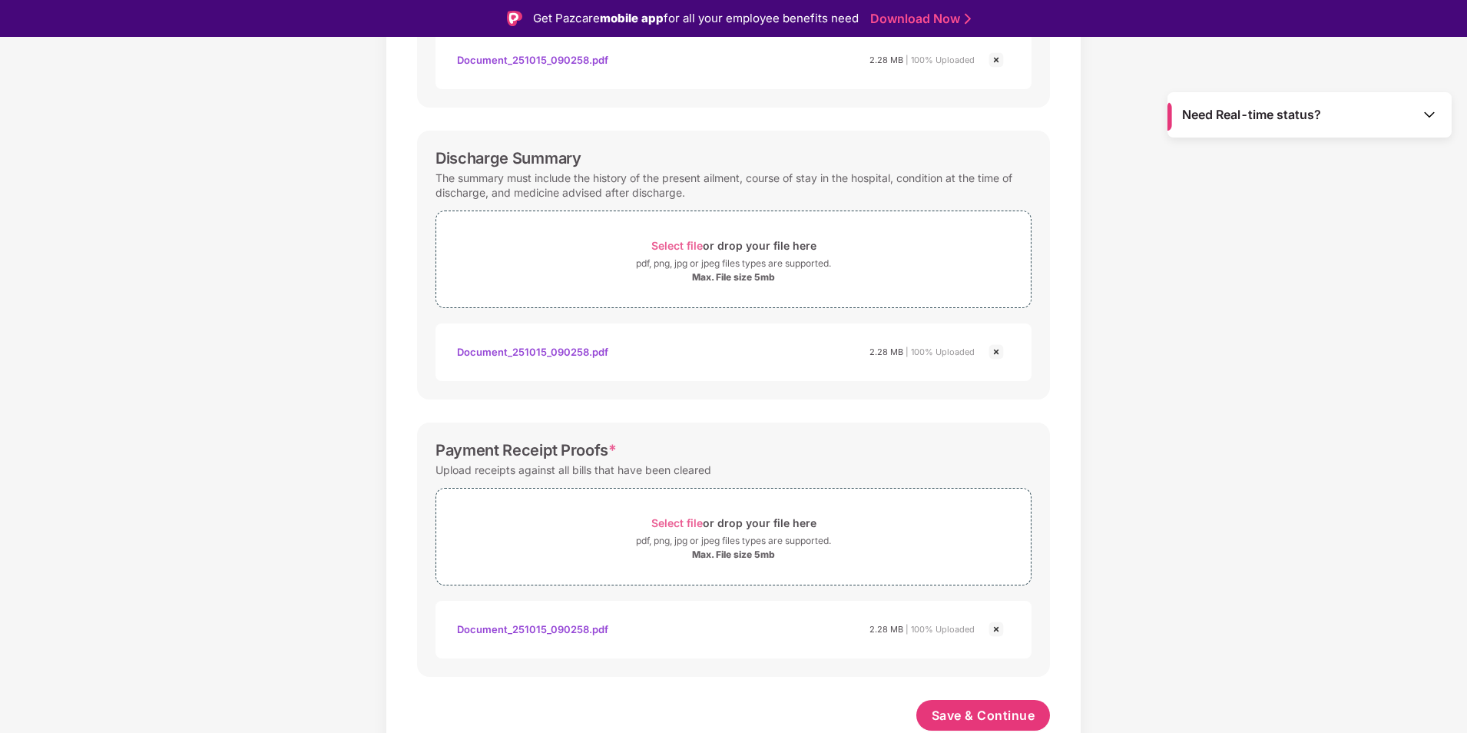
scroll to position [419, 0]
click at [983, 712] on span "Save & Continue" at bounding box center [984, 715] width 104 height 17
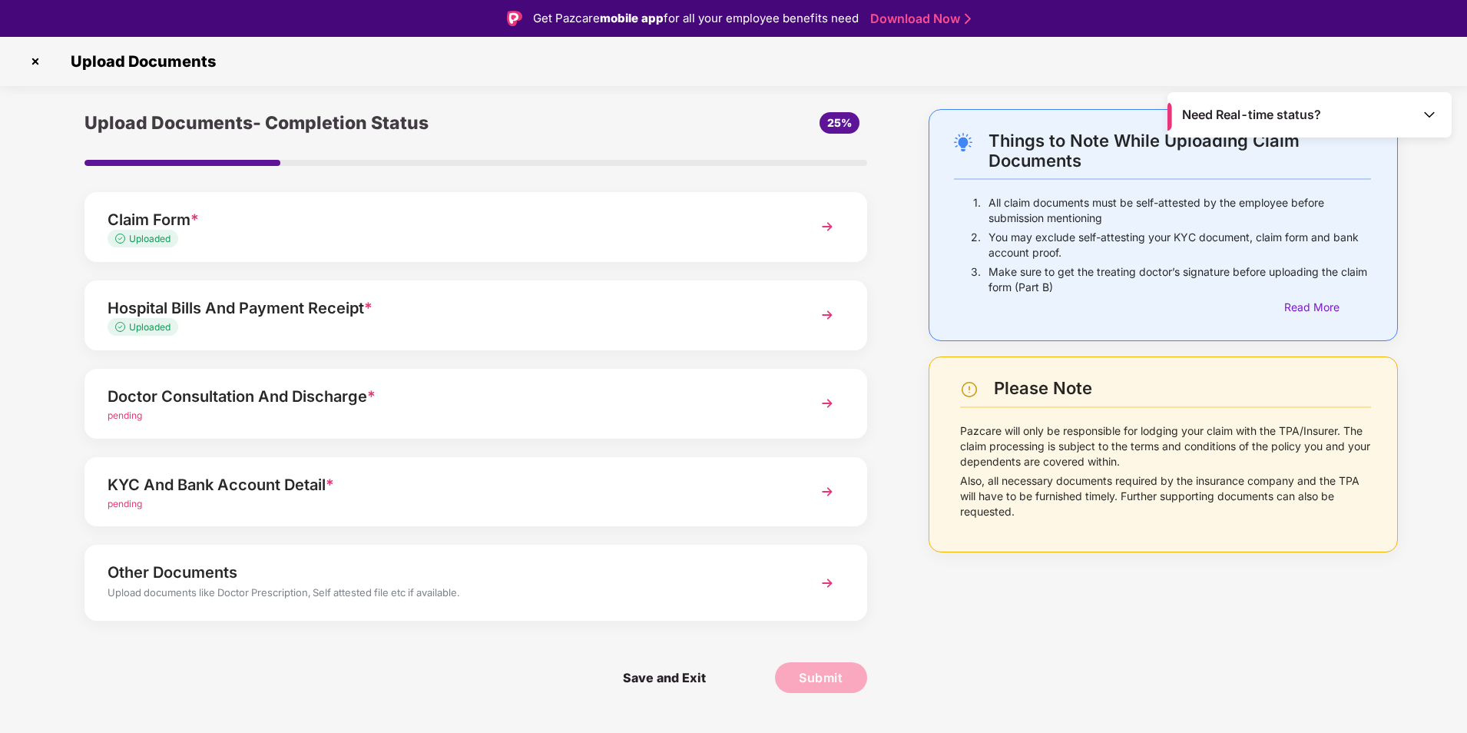
click at [137, 419] on span "pending" at bounding box center [125, 415] width 35 height 12
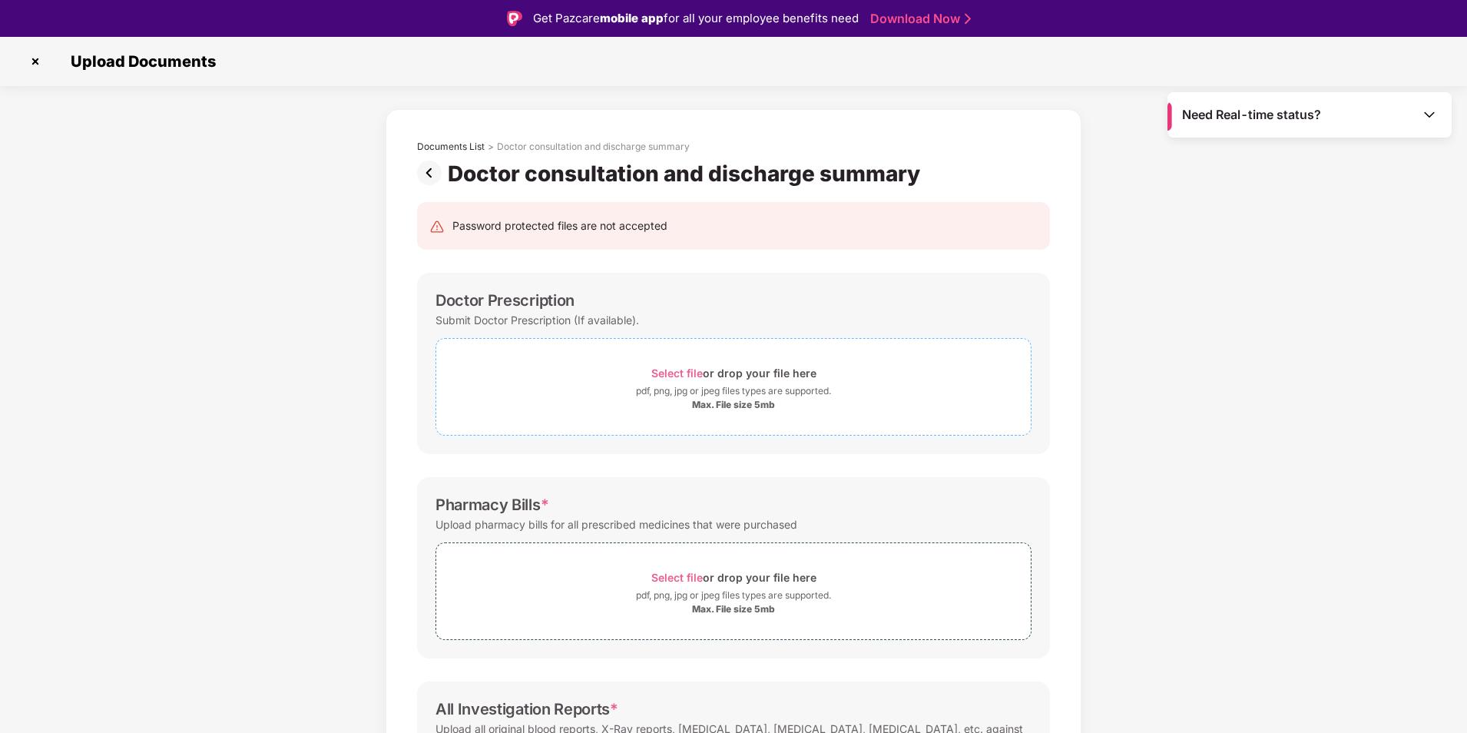
click at [681, 370] on span "Select file" at bounding box center [677, 372] width 51 height 13
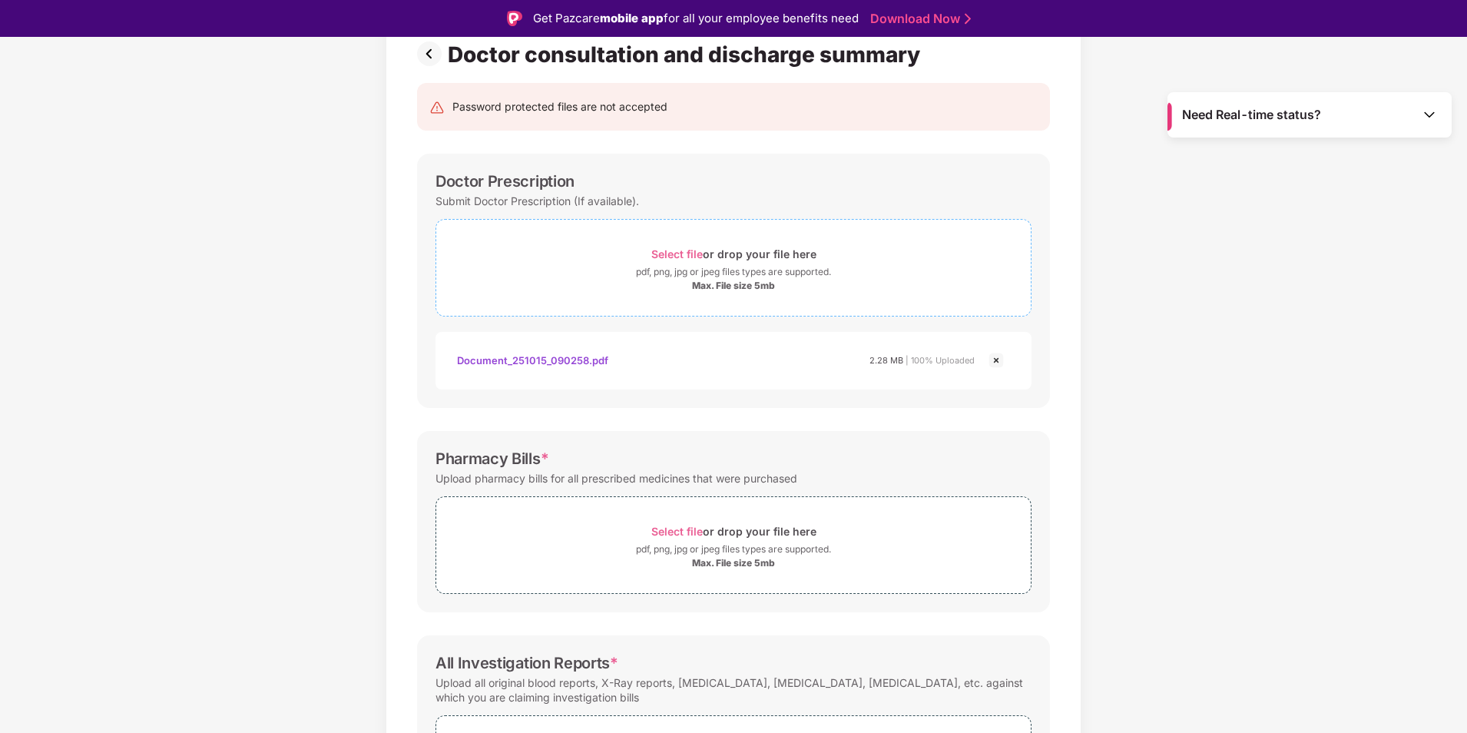
scroll to position [230, 0]
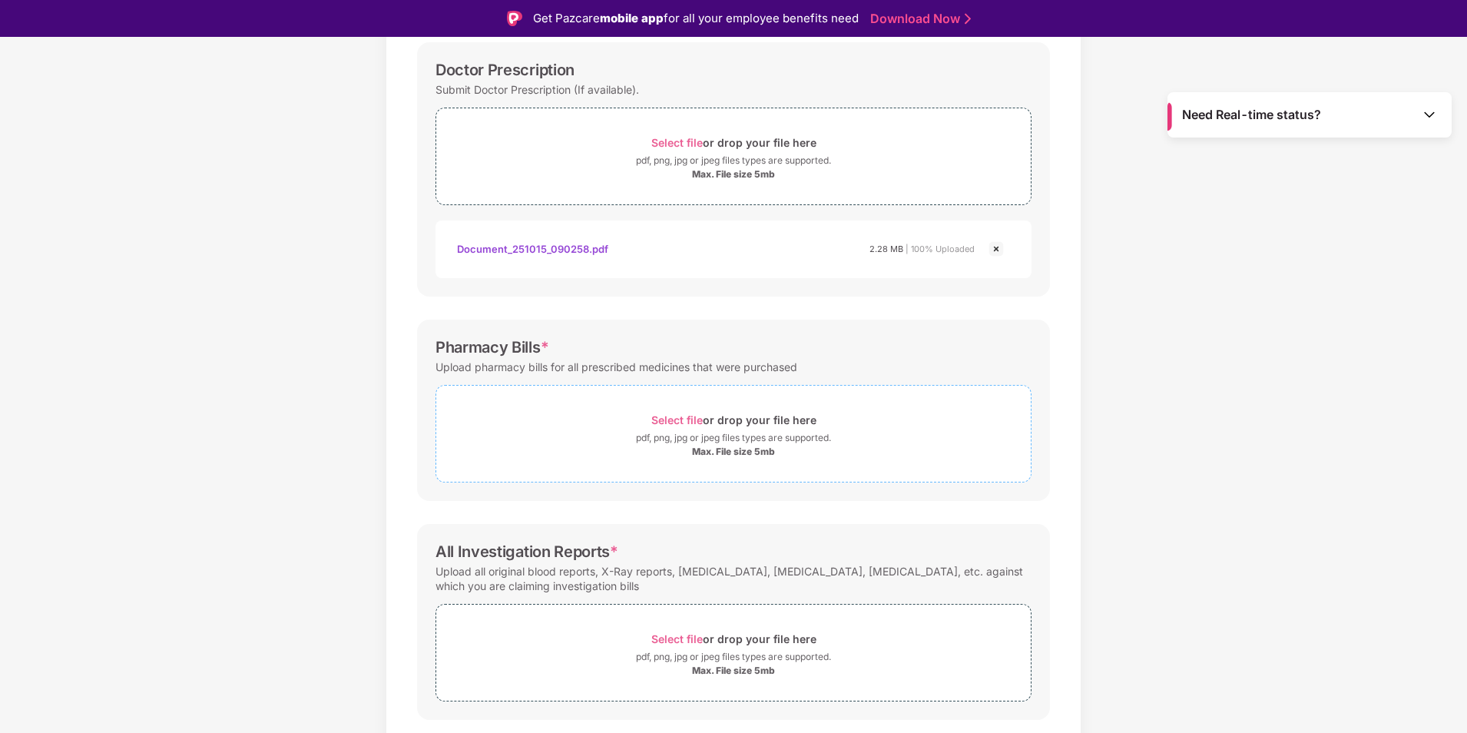
click at [677, 417] on span "Select file" at bounding box center [677, 419] width 51 height 13
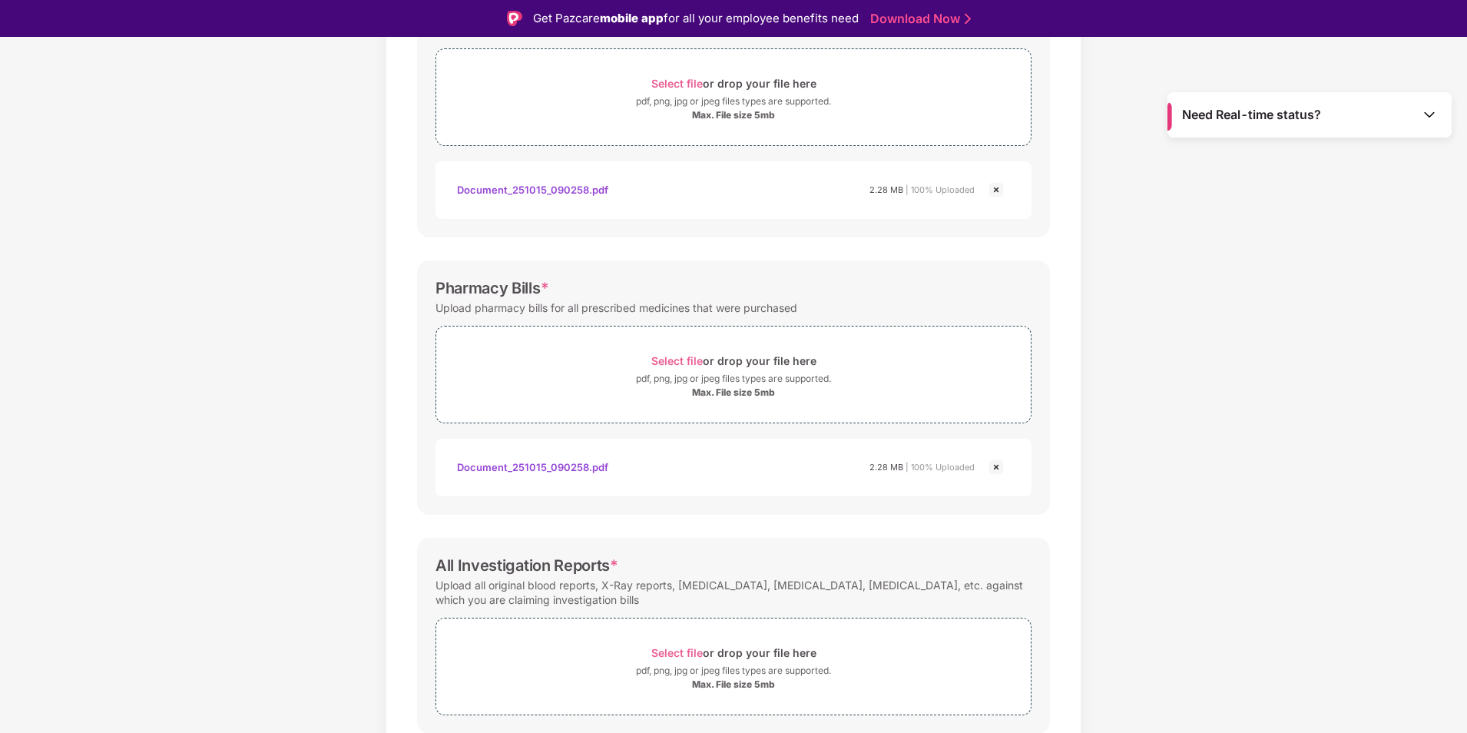
scroll to position [346, 0]
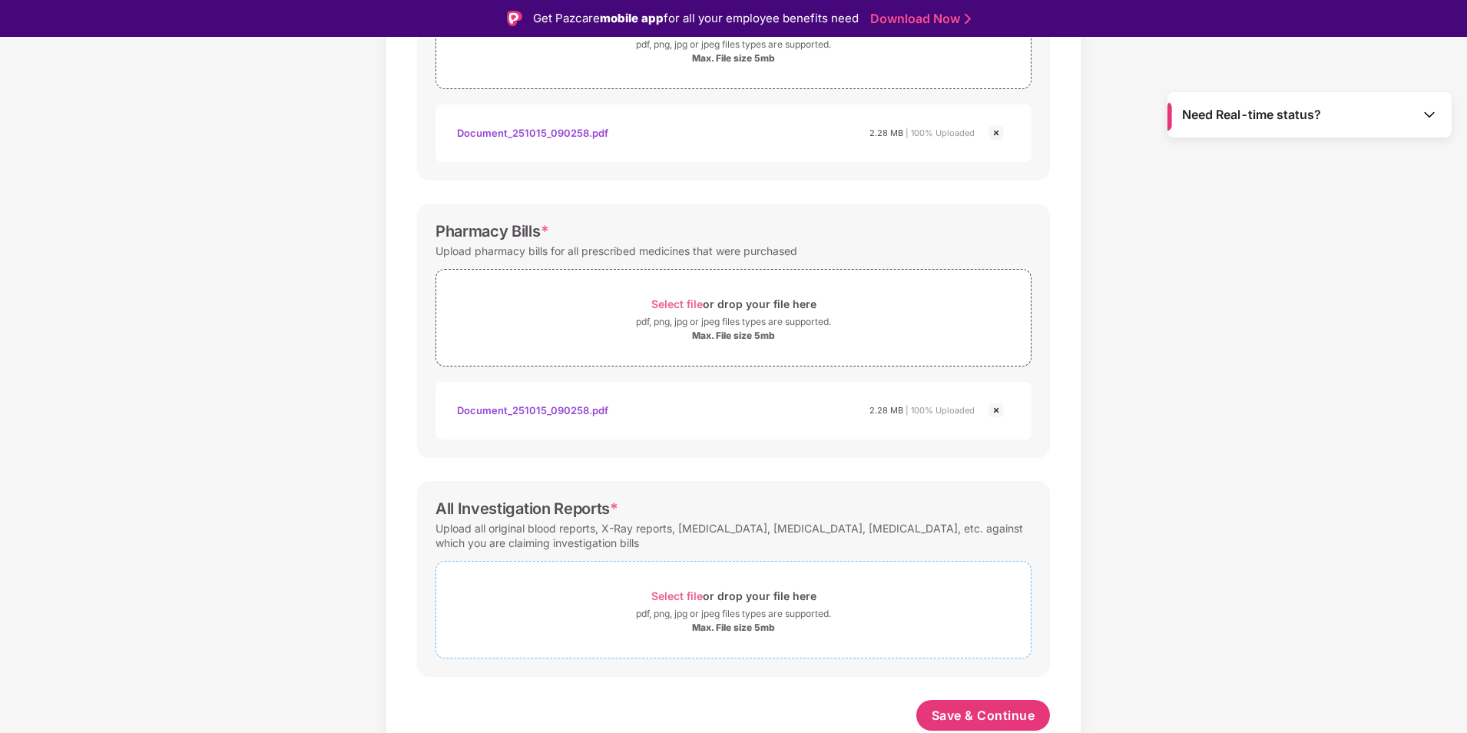
click at [682, 598] on span "Select file" at bounding box center [677, 595] width 51 height 13
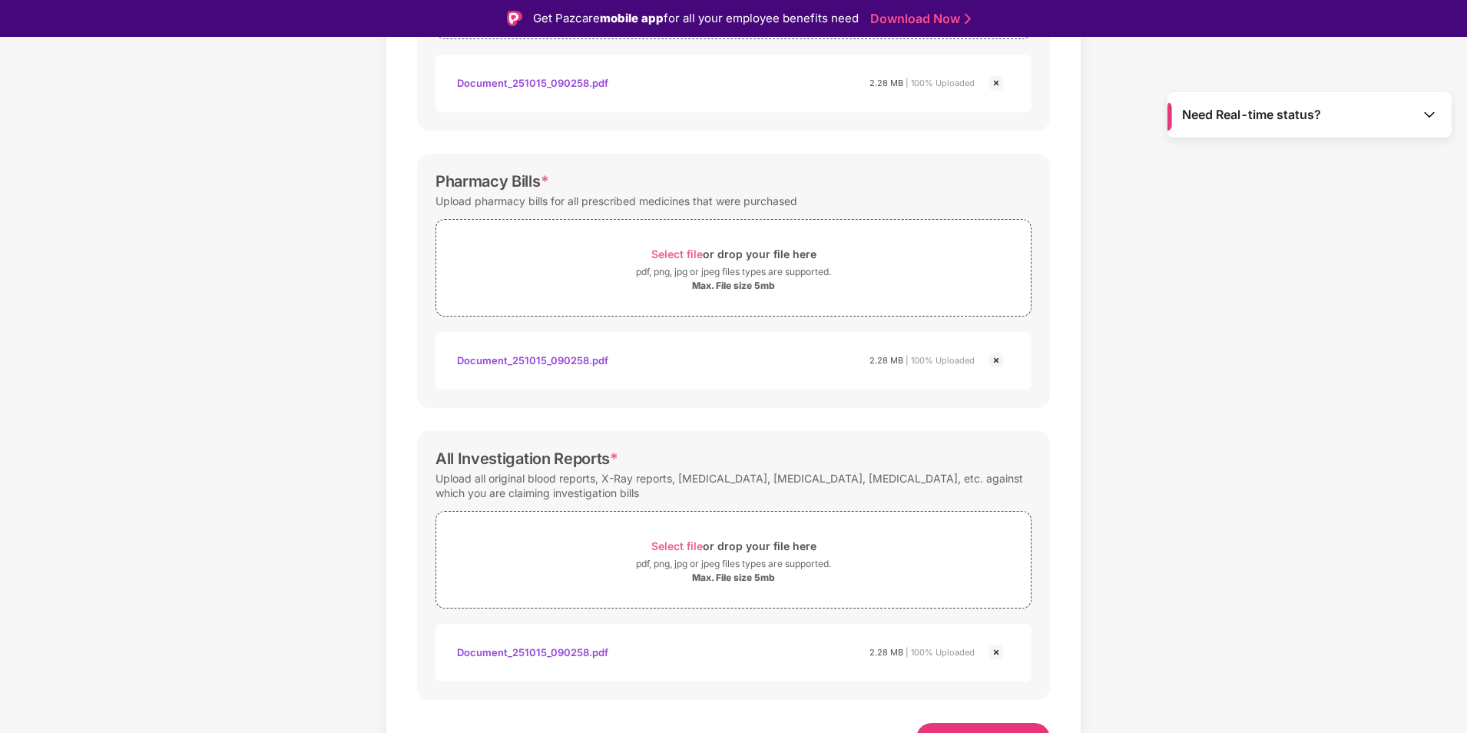
scroll to position [419, 0]
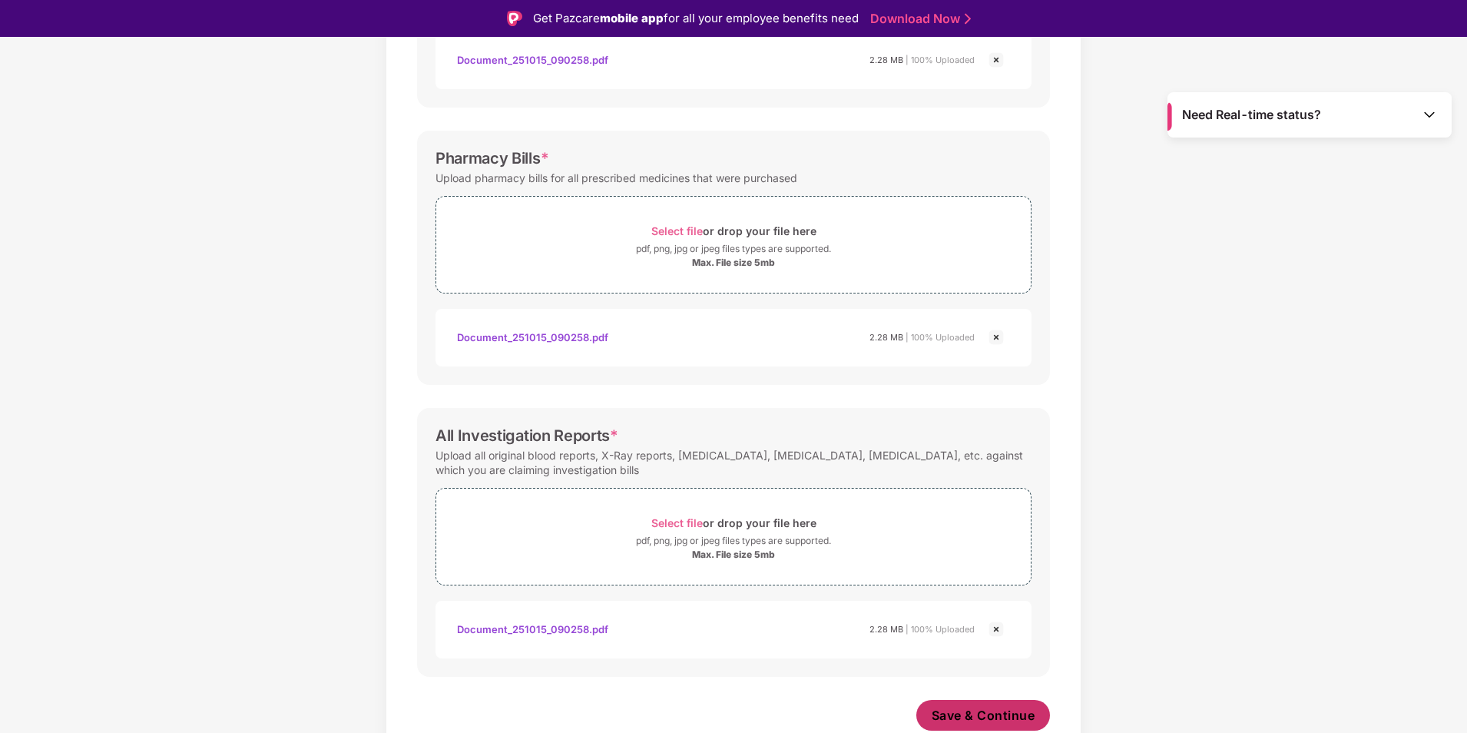
click at [1002, 711] on span "Save & Continue" at bounding box center [984, 715] width 104 height 17
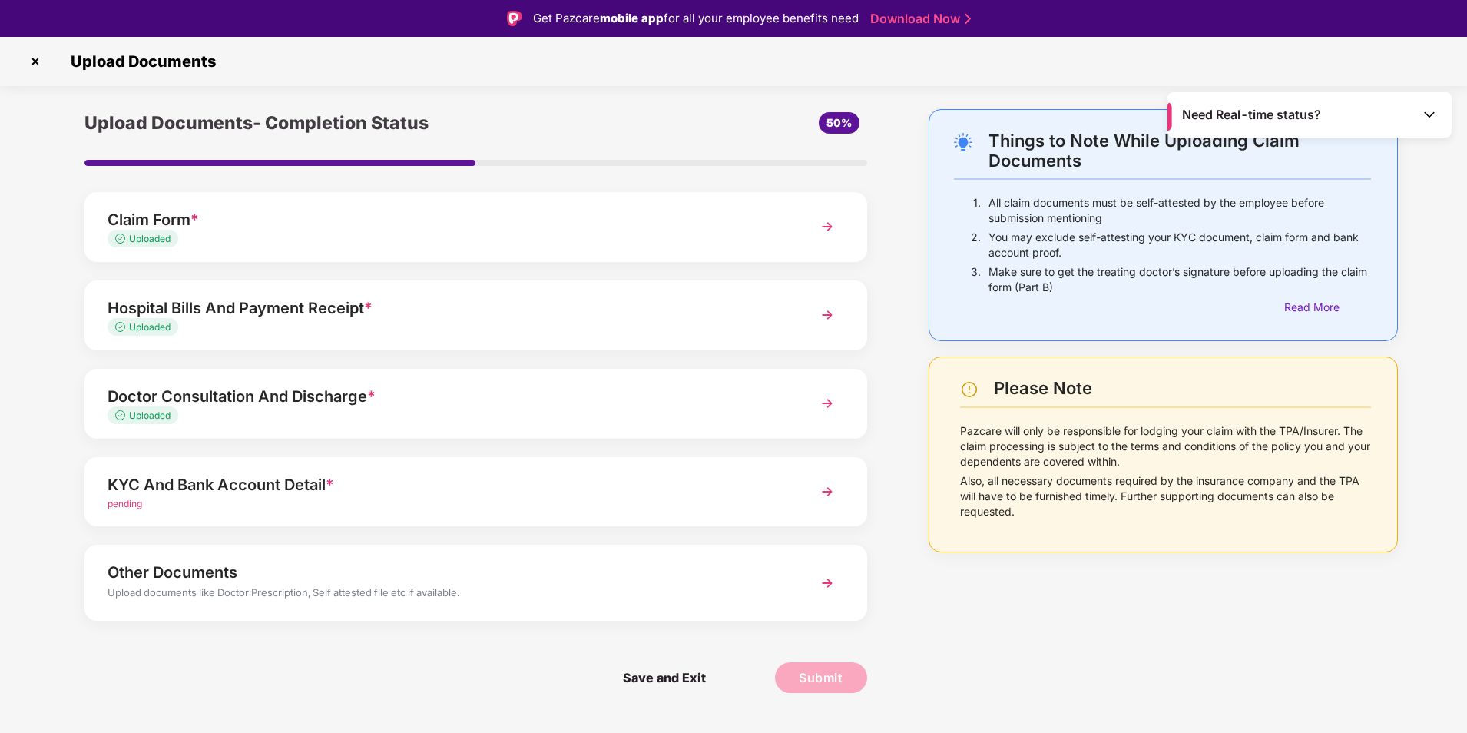
click at [131, 499] on span "pending" at bounding box center [125, 504] width 35 height 12
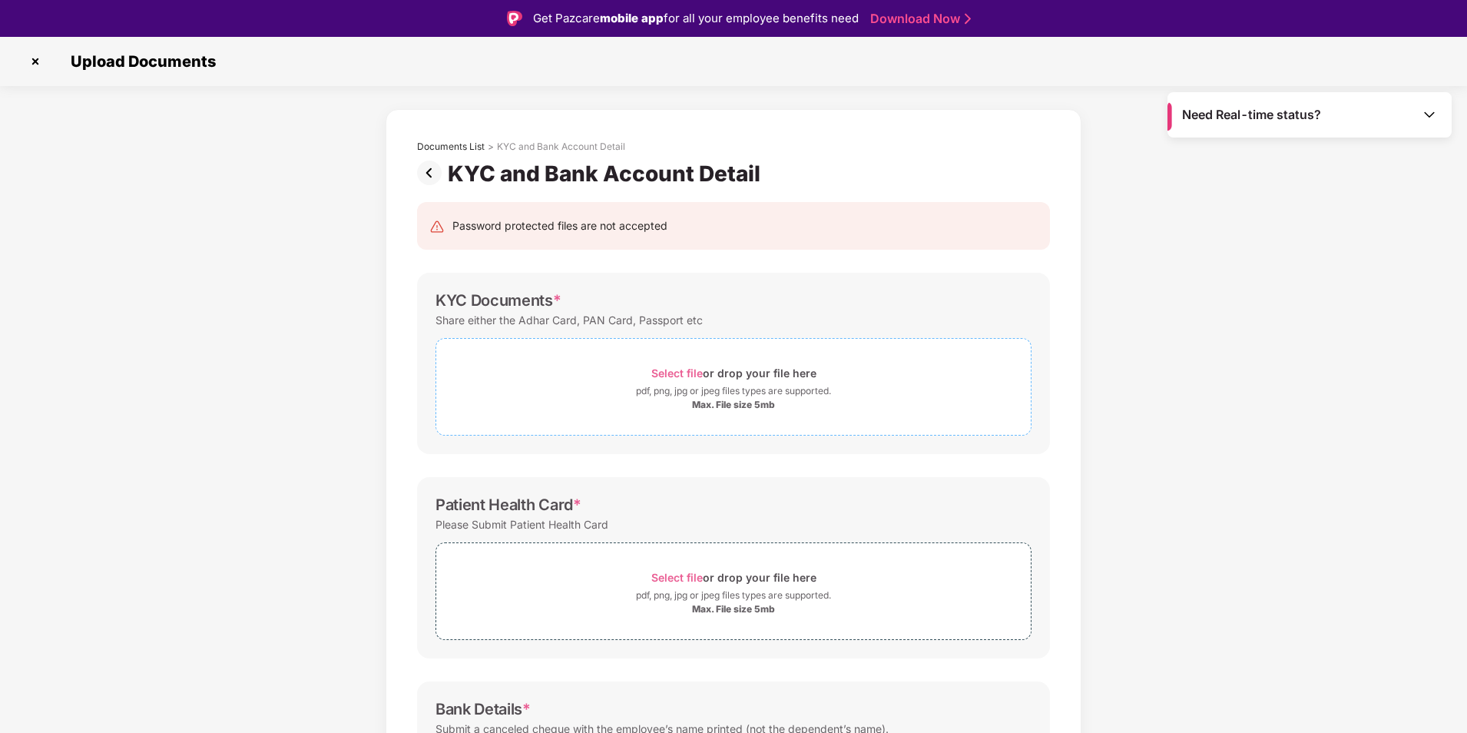
click at [661, 373] on span "Select file" at bounding box center [677, 372] width 51 height 13
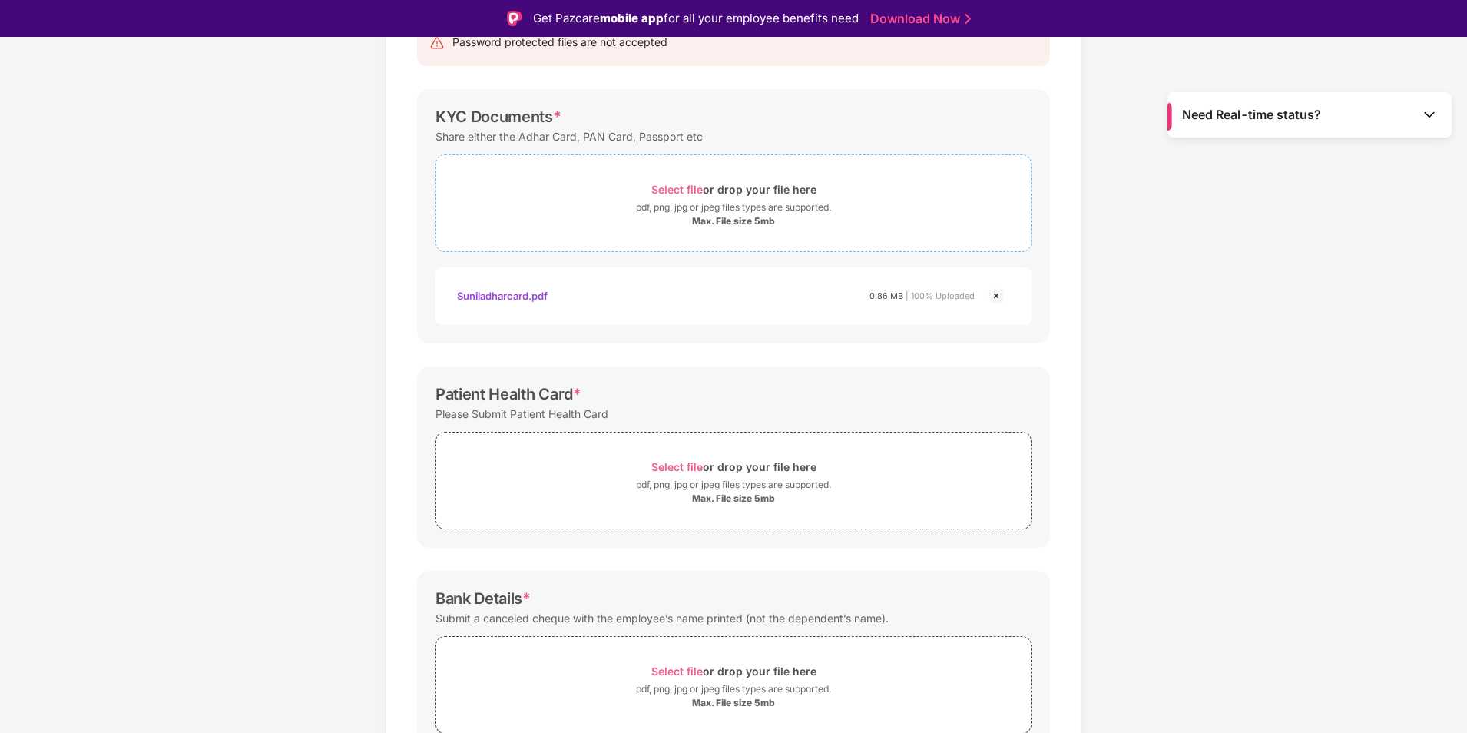
scroll to position [230, 0]
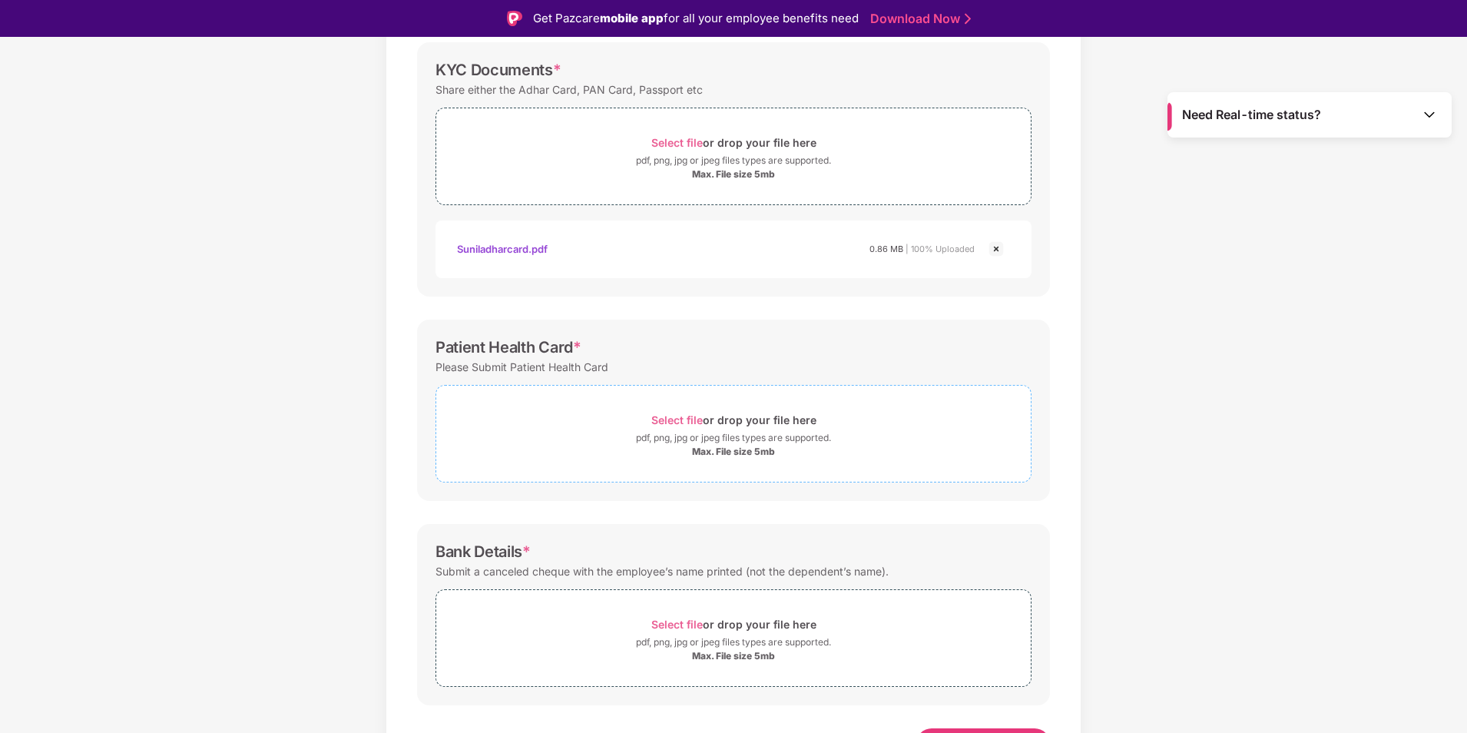
click at [664, 422] on span "Select file" at bounding box center [677, 419] width 51 height 13
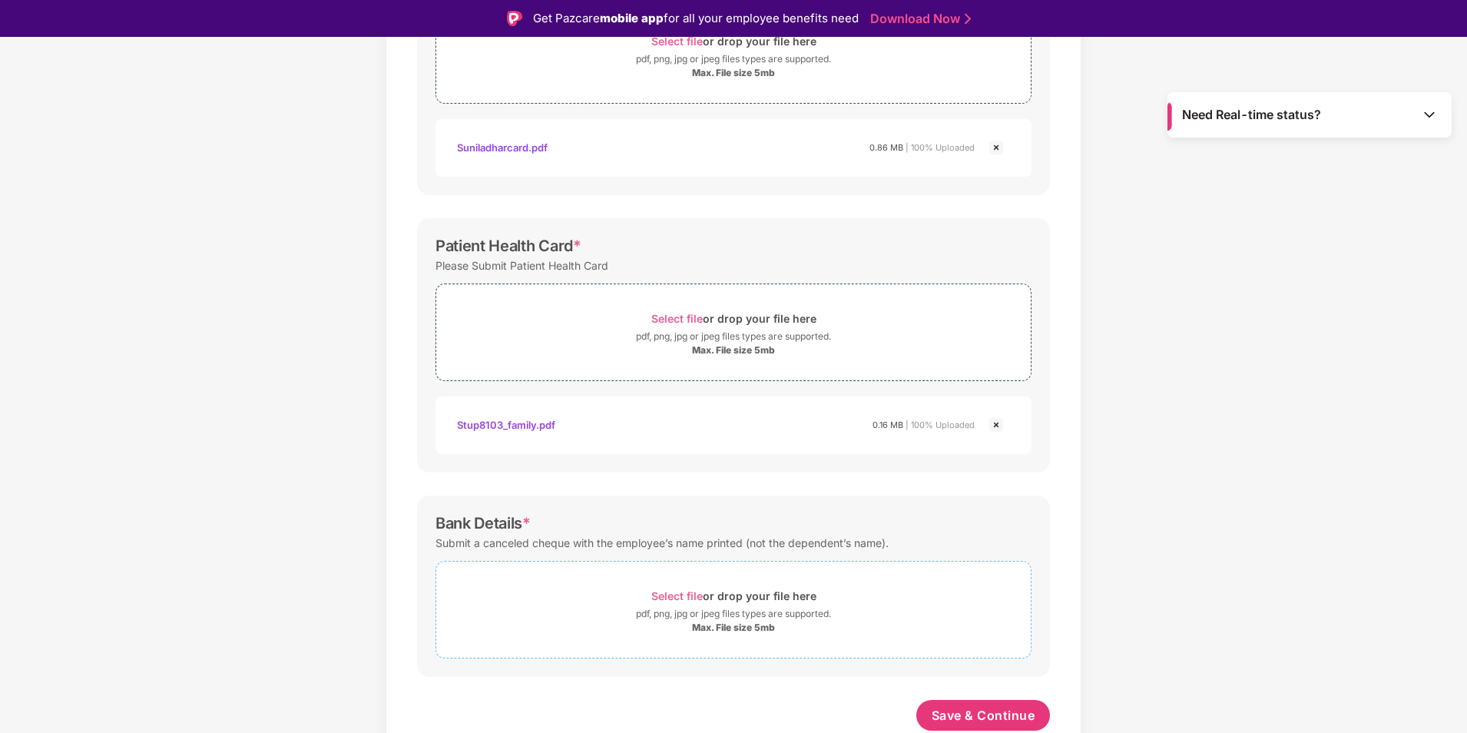
click at [677, 590] on span "Select file" at bounding box center [677, 595] width 51 height 13
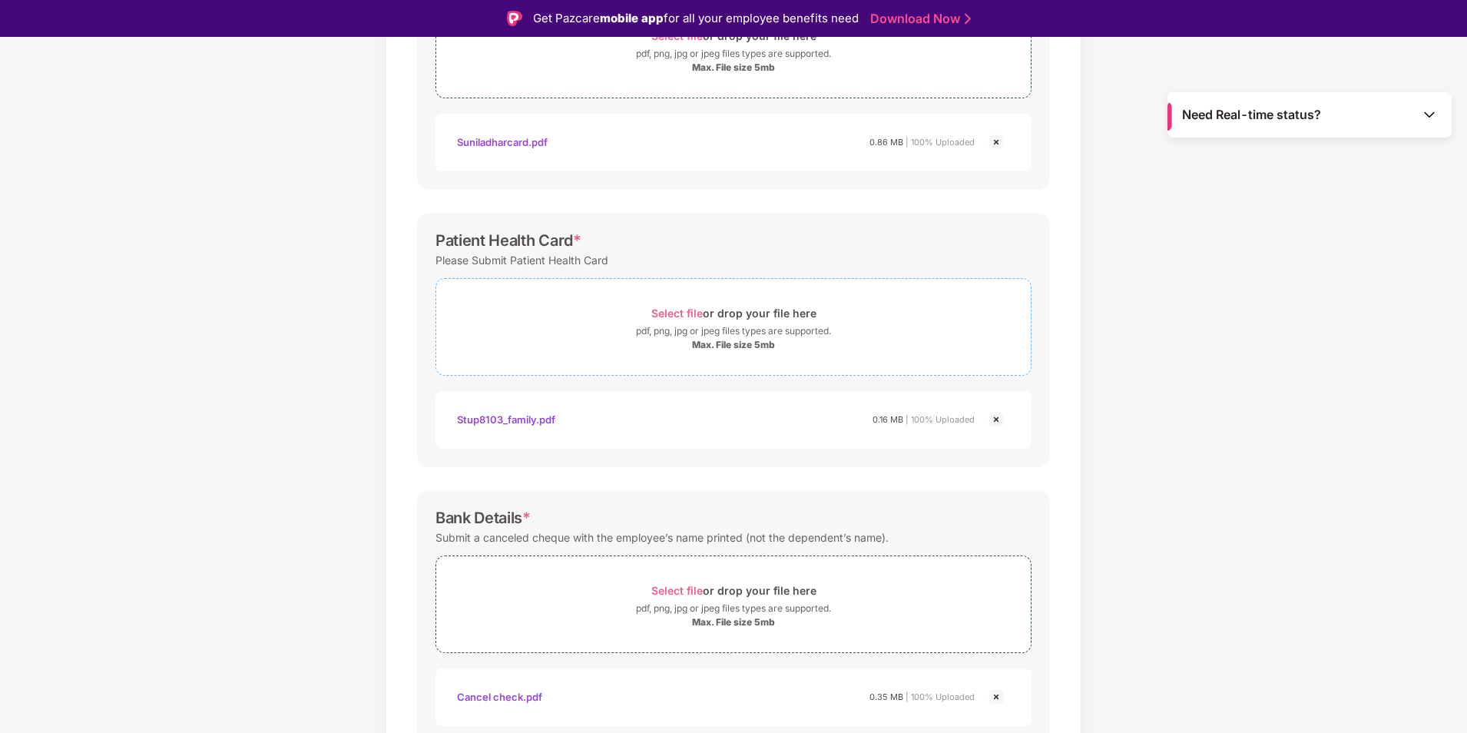
scroll to position [405, 0]
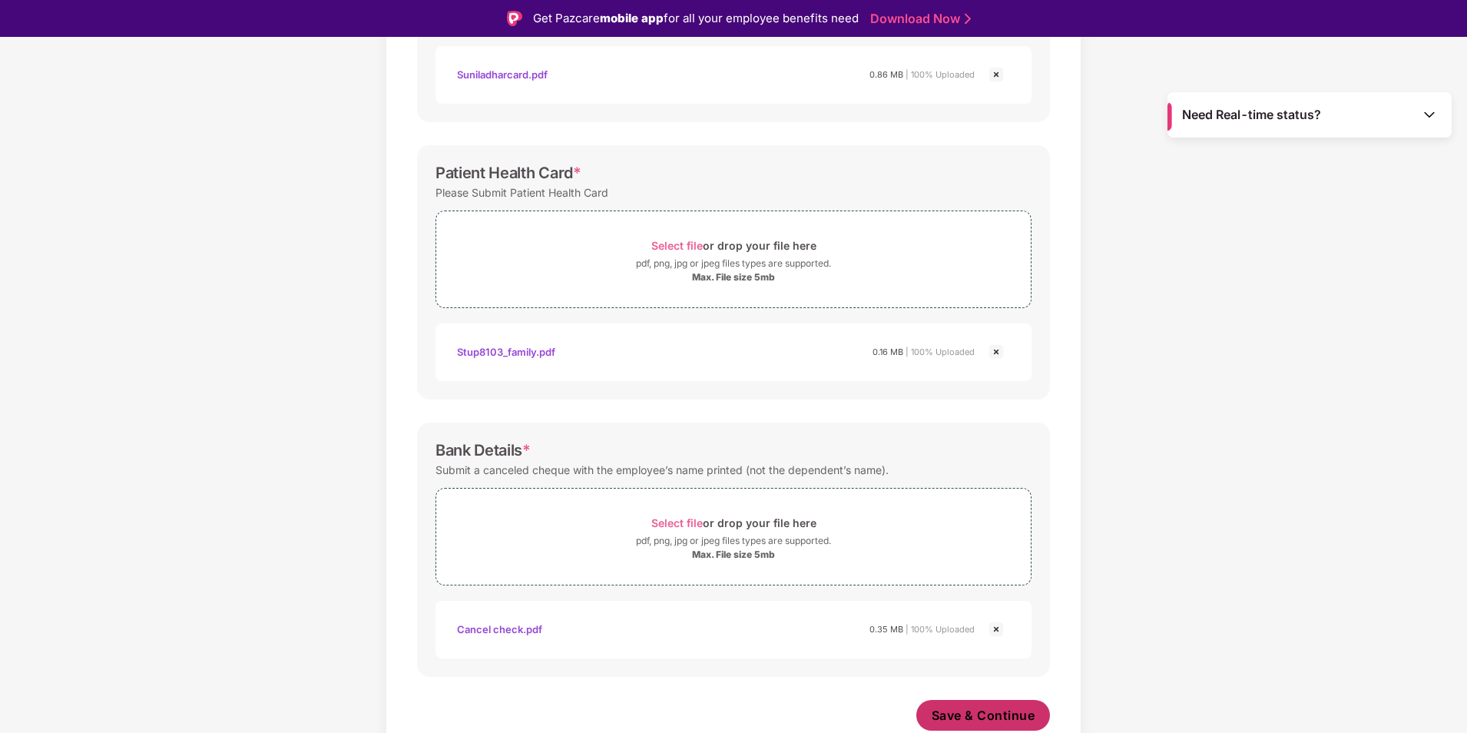
click at [970, 719] on span "Save & Continue" at bounding box center [984, 715] width 104 height 17
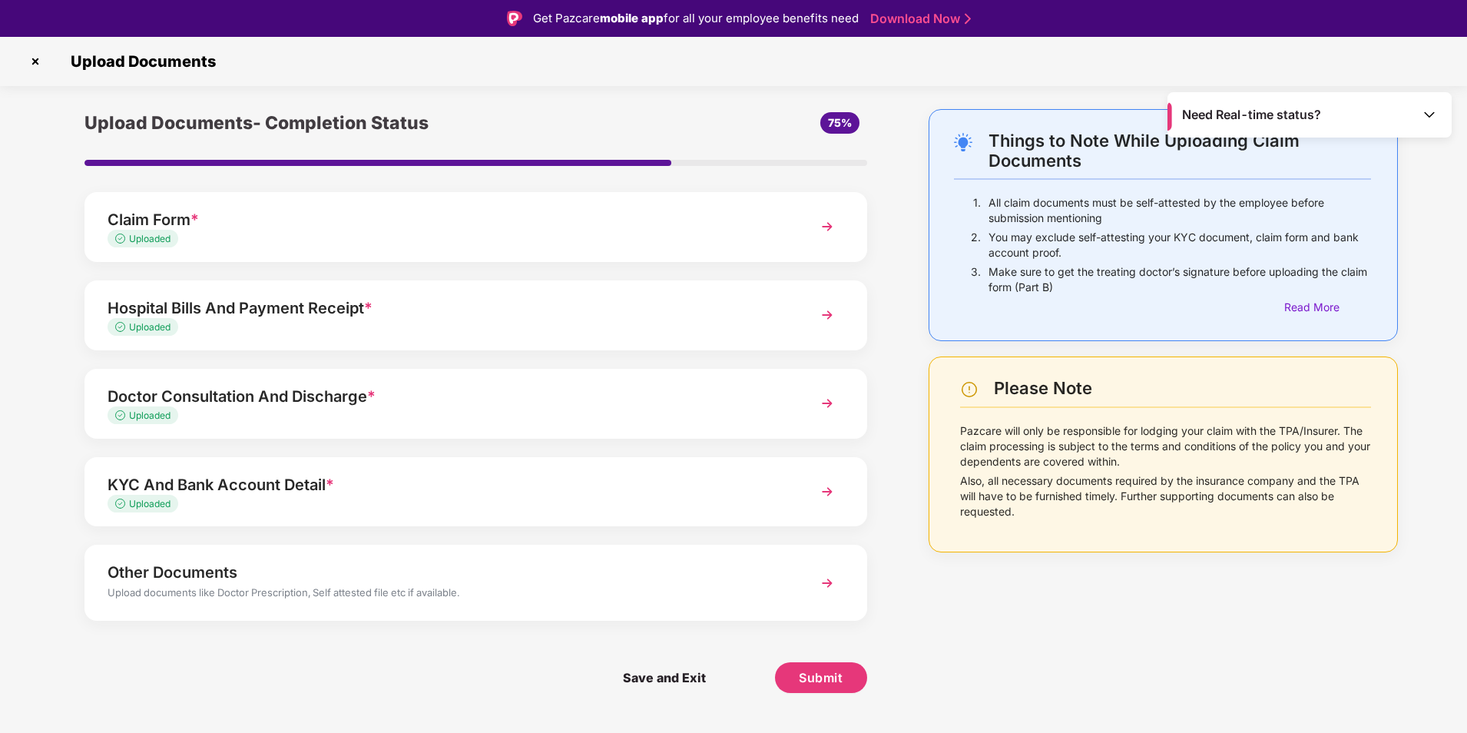
click at [315, 566] on div "Other Documents" at bounding box center [445, 572] width 675 height 25
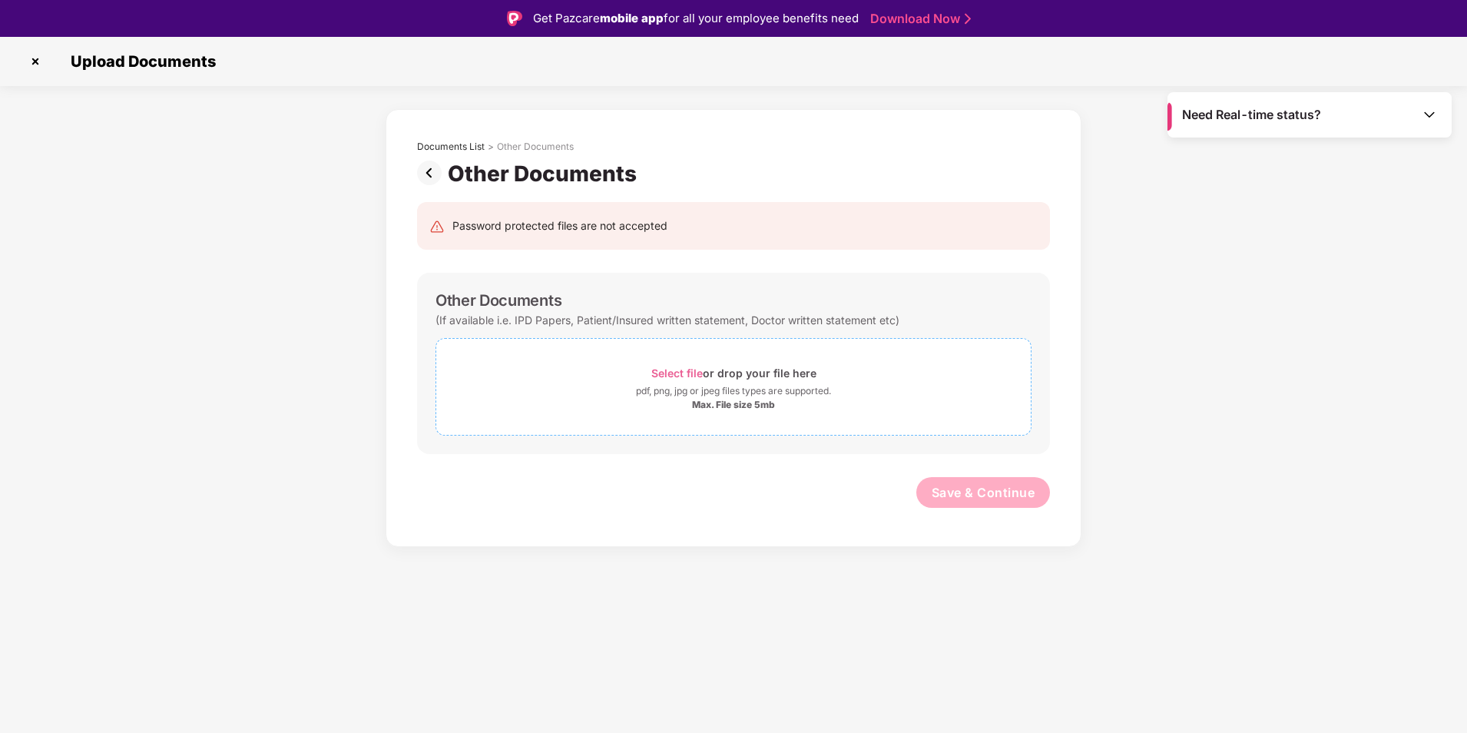
click at [661, 373] on span "Select file" at bounding box center [677, 372] width 51 height 13
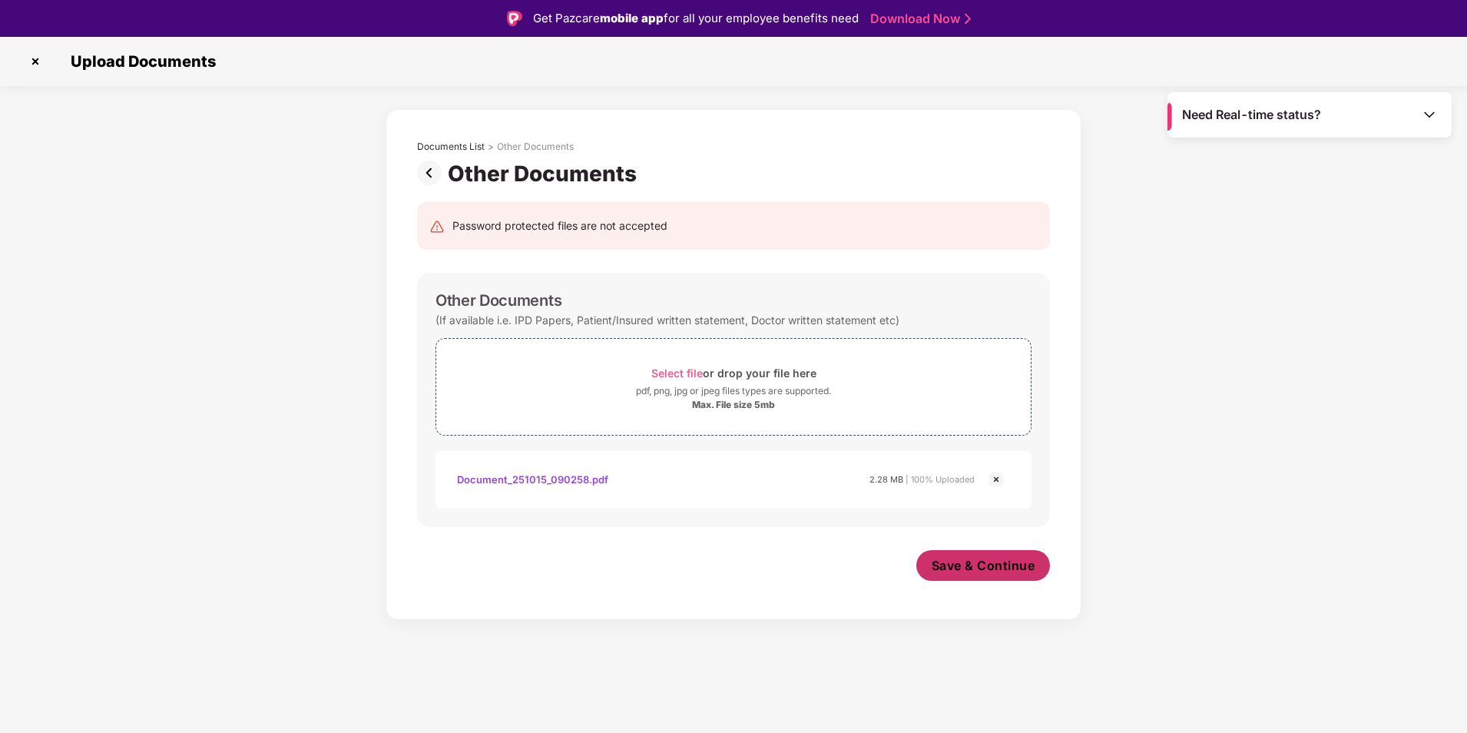
click at [990, 562] on span "Save & Continue" at bounding box center [984, 565] width 104 height 17
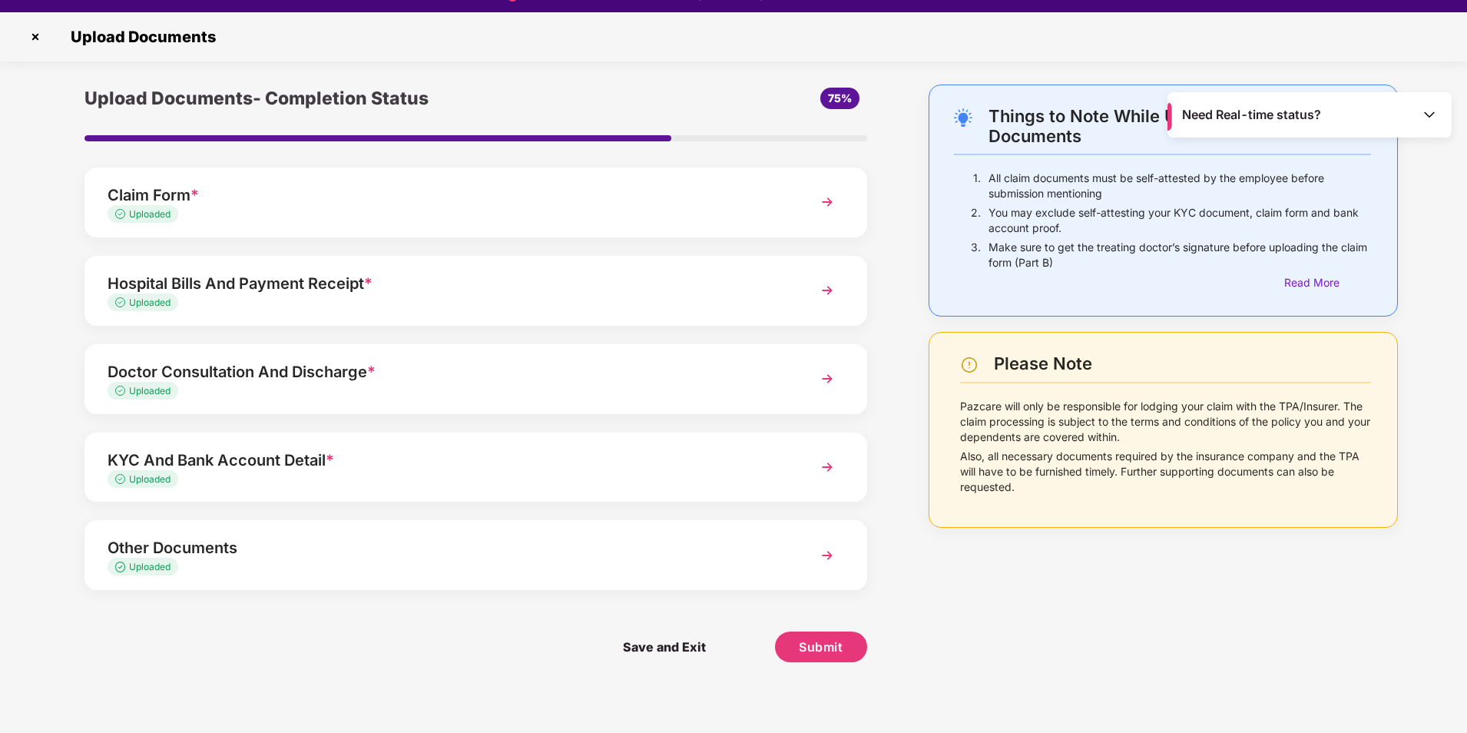
scroll to position [37, 0]
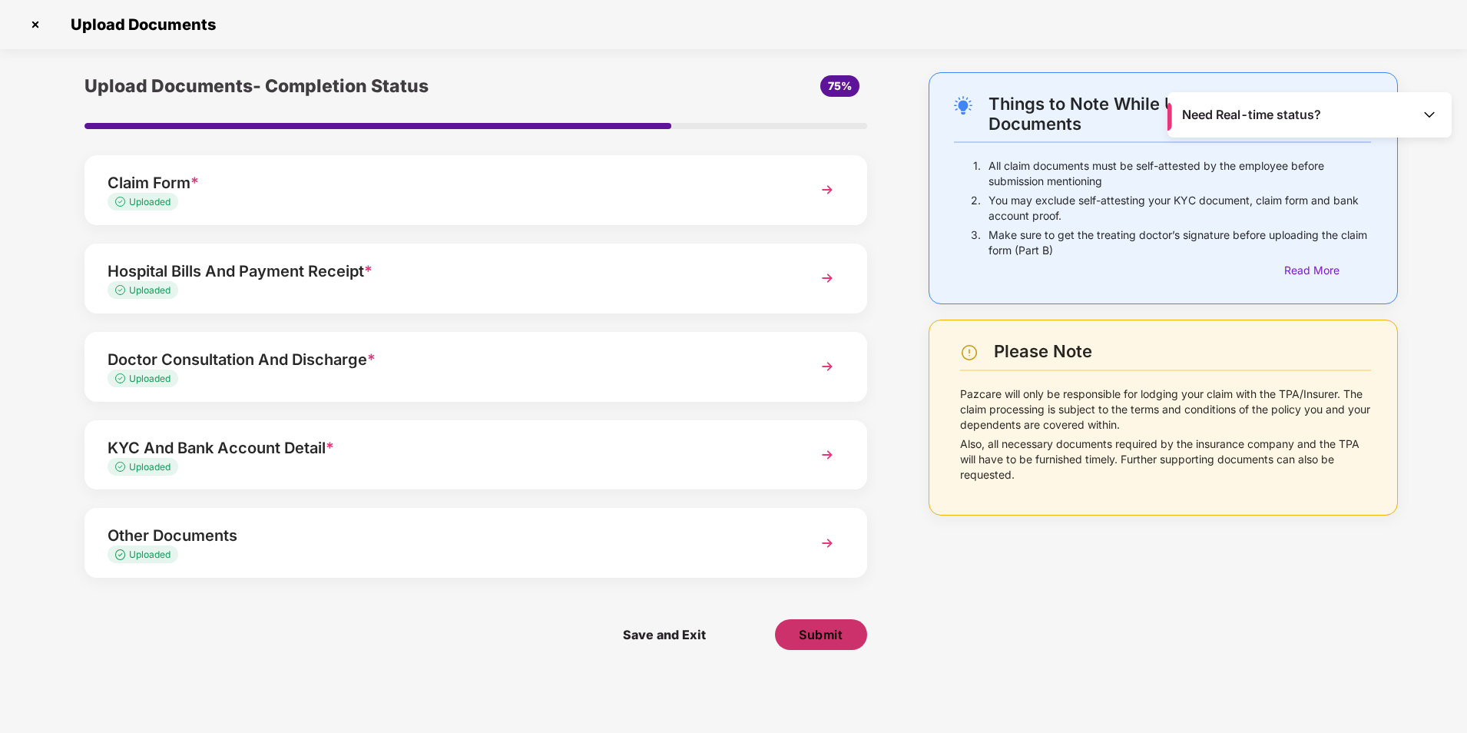
click at [814, 630] on span "Submit" at bounding box center [821, 634] width 44 height 17
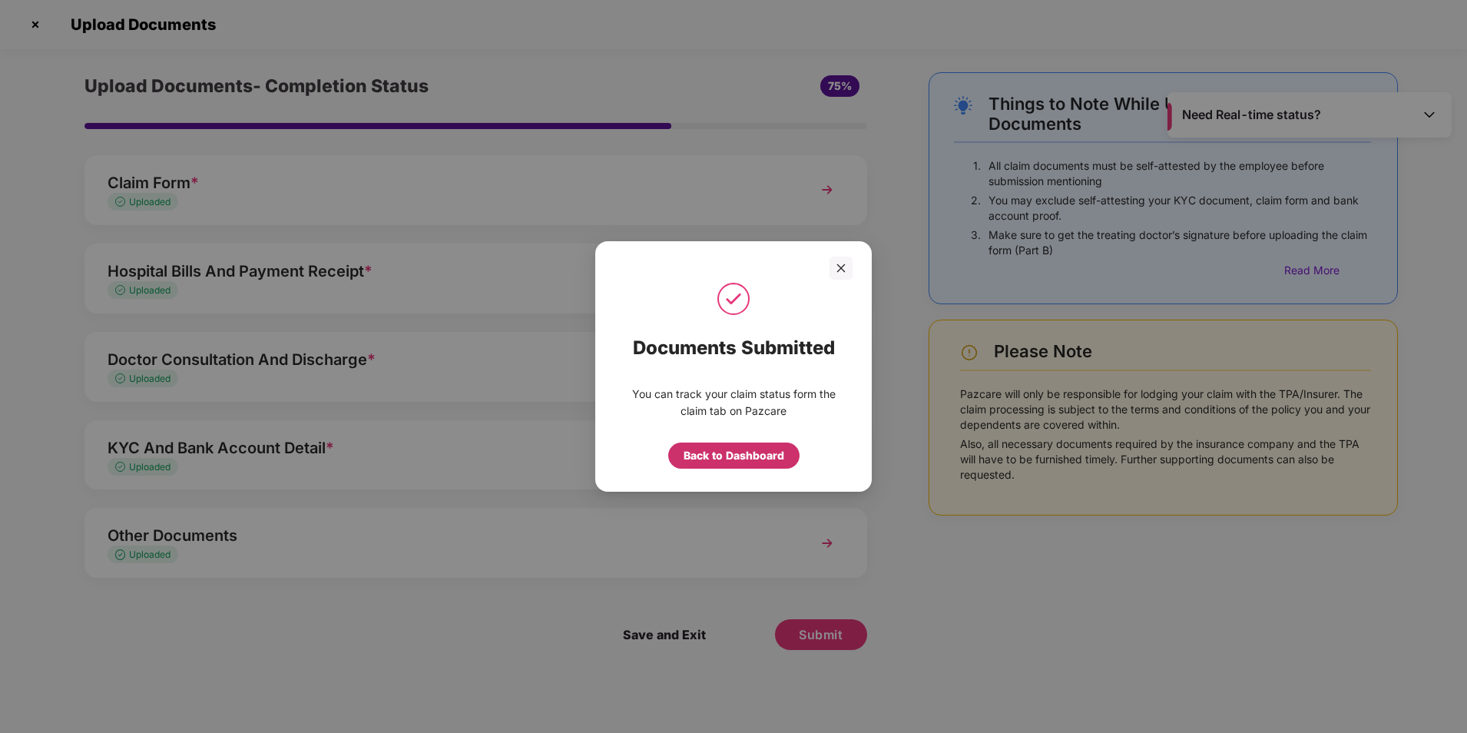
click at [737, 456] on div "Back to Dashboard" at bounding box center [734, 455] width 101 height 17
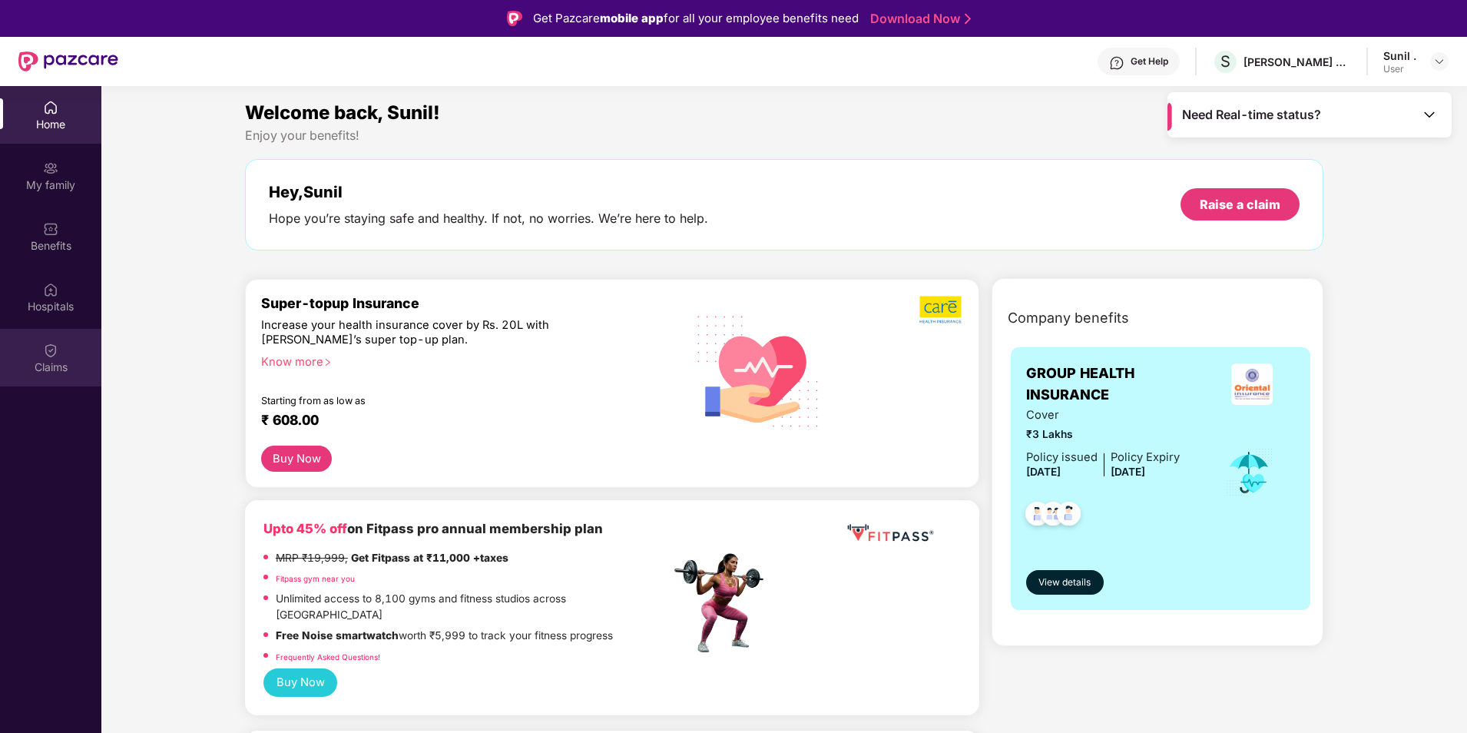
click at [68, 360] on div "Claims" at bounding box center [50, 367] width 101 height 15
